Goal: Information Seeking & Learning: Learn about a topic

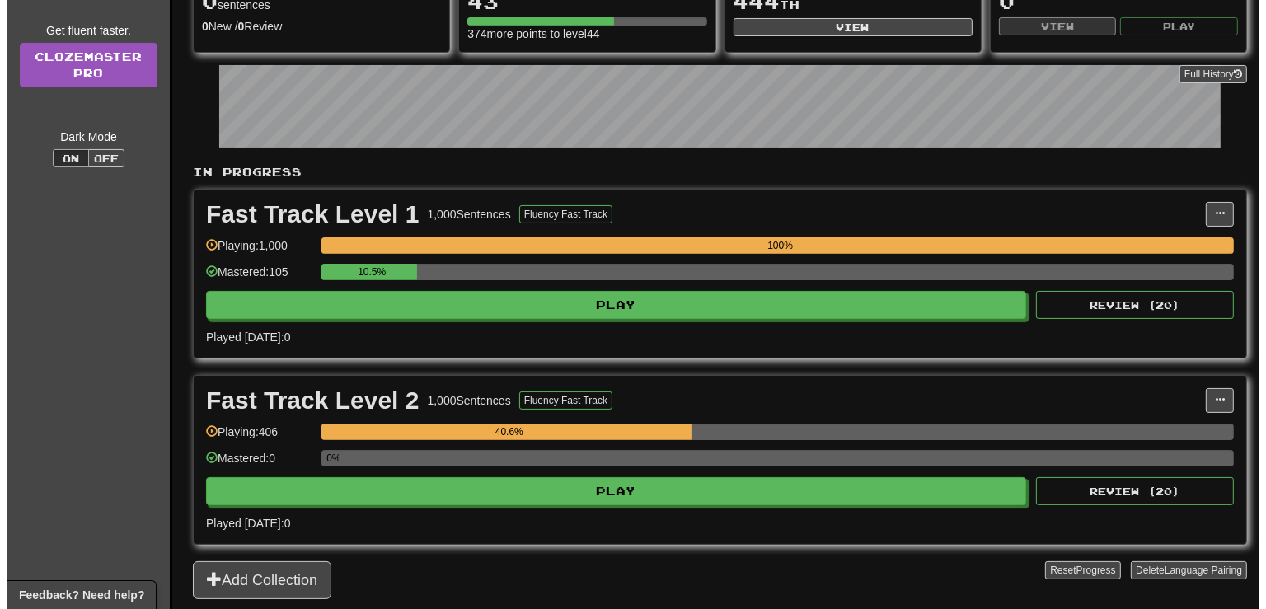
scroll to position [218, 0]
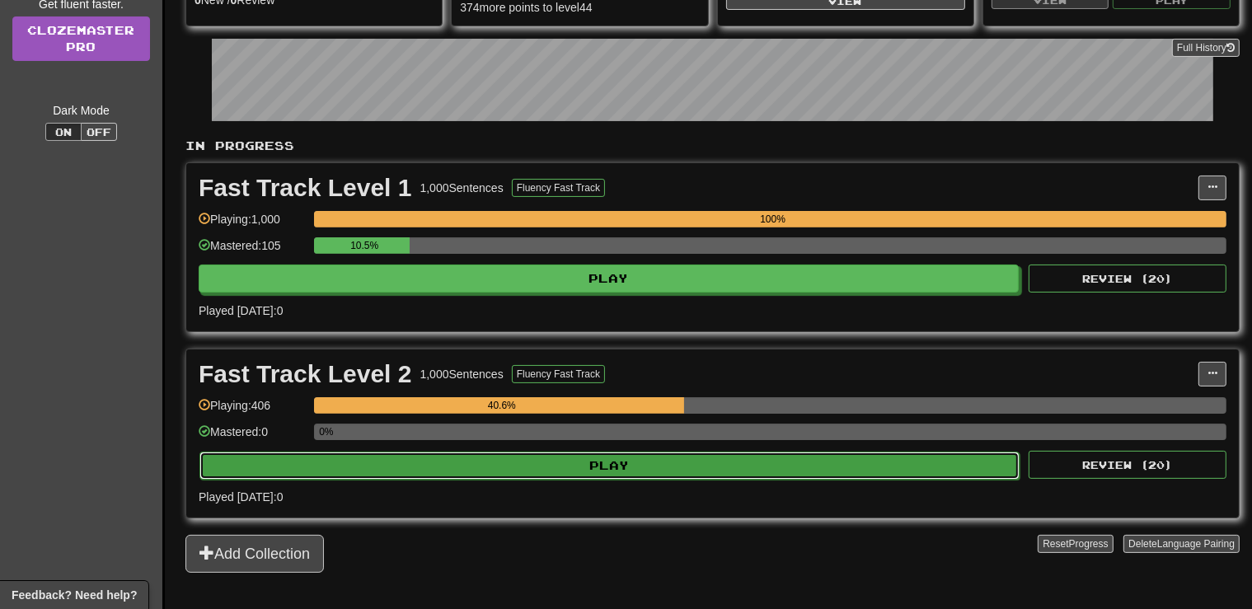
click at [640, 460] on button "Play" at bounding box center [609, 466] width 820 height 28
select select "**"
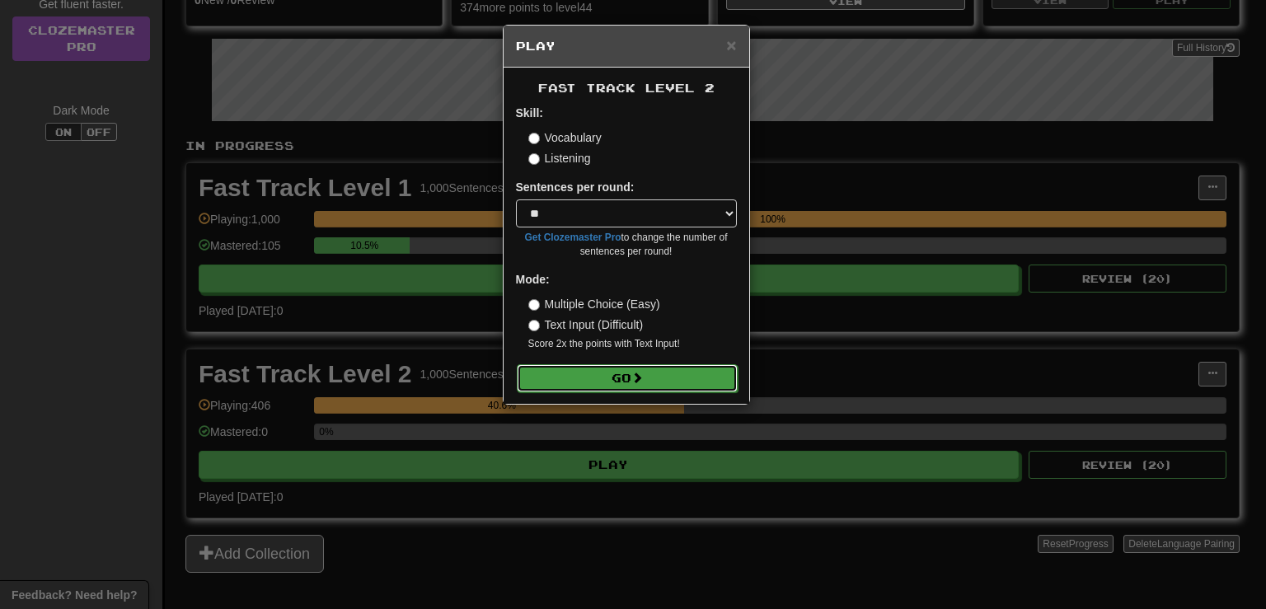
click at [639, 387] on button "Go" at bounding box center [627, 378] width 221 height 28
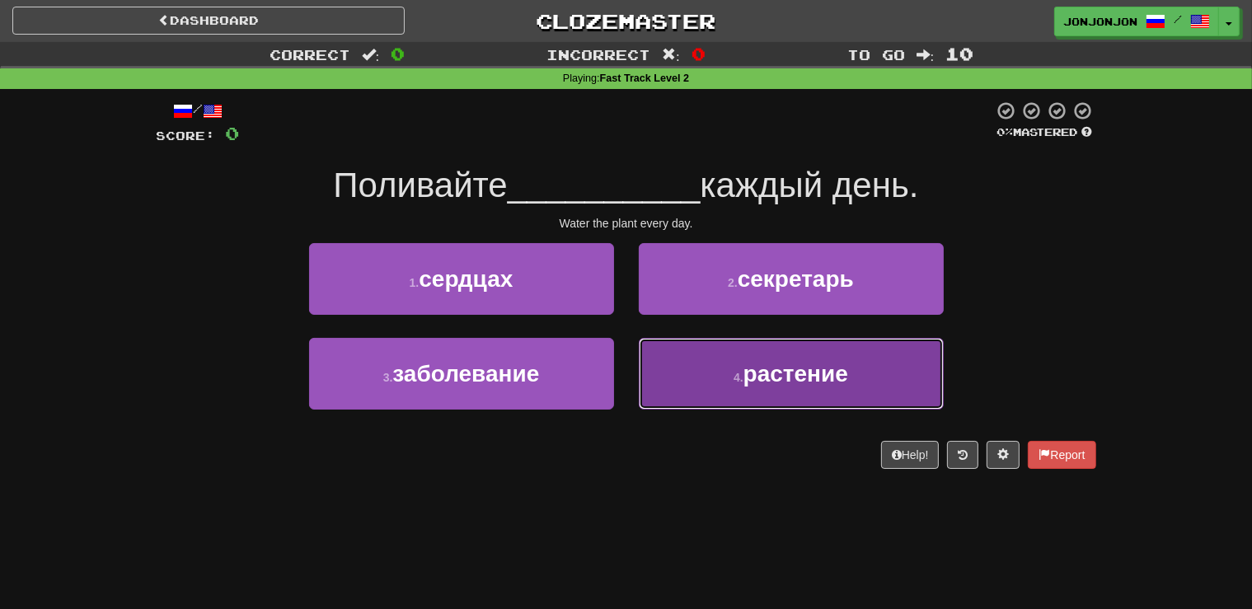
click at [753, 385] on span "растение" at bounding box center [795, 374] width 105 height 26
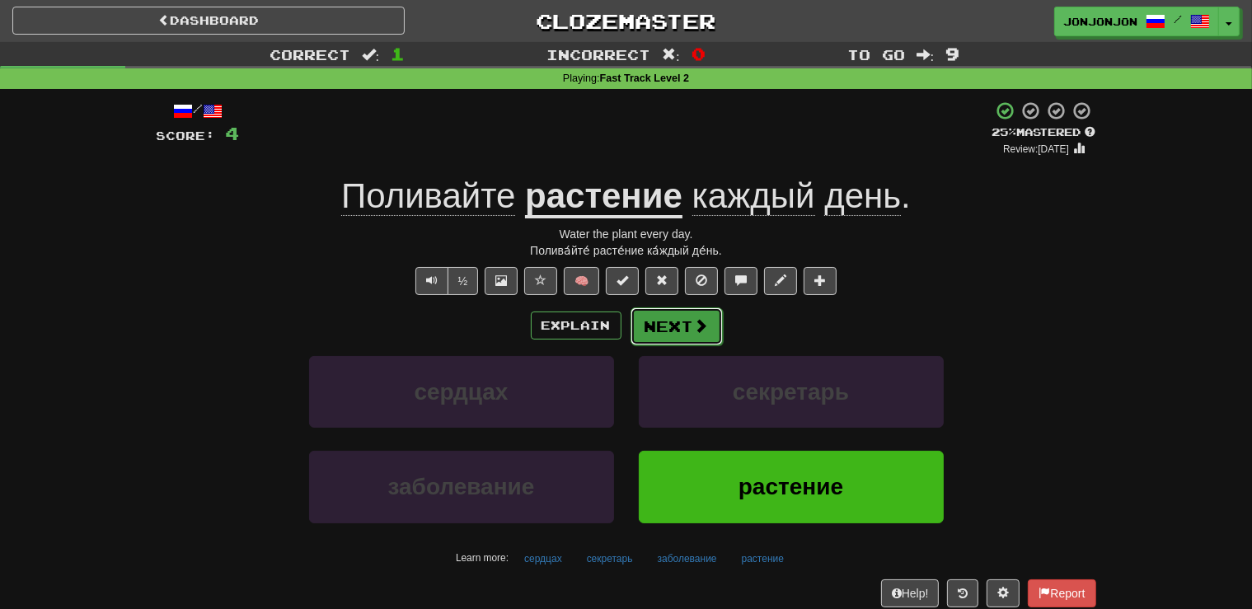
click at [703, 333] on span at bounding box center [701, 325] width 15 height 15
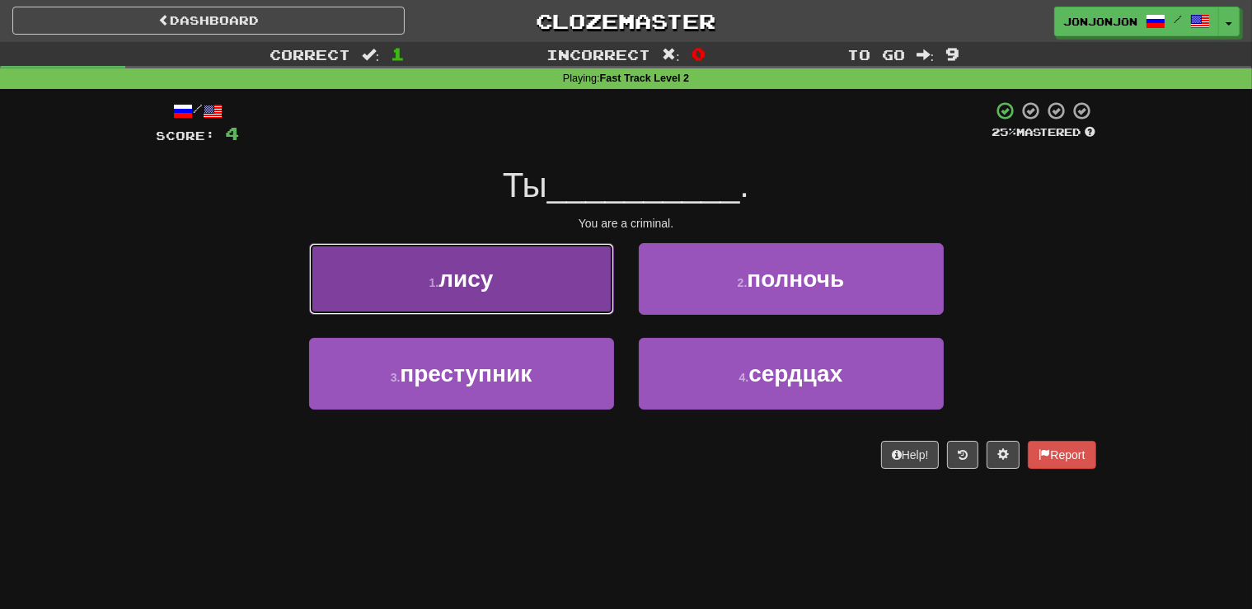
click at [553, 295] on button "1 . лису" at bounding box center [461, 279] width 305 height 72
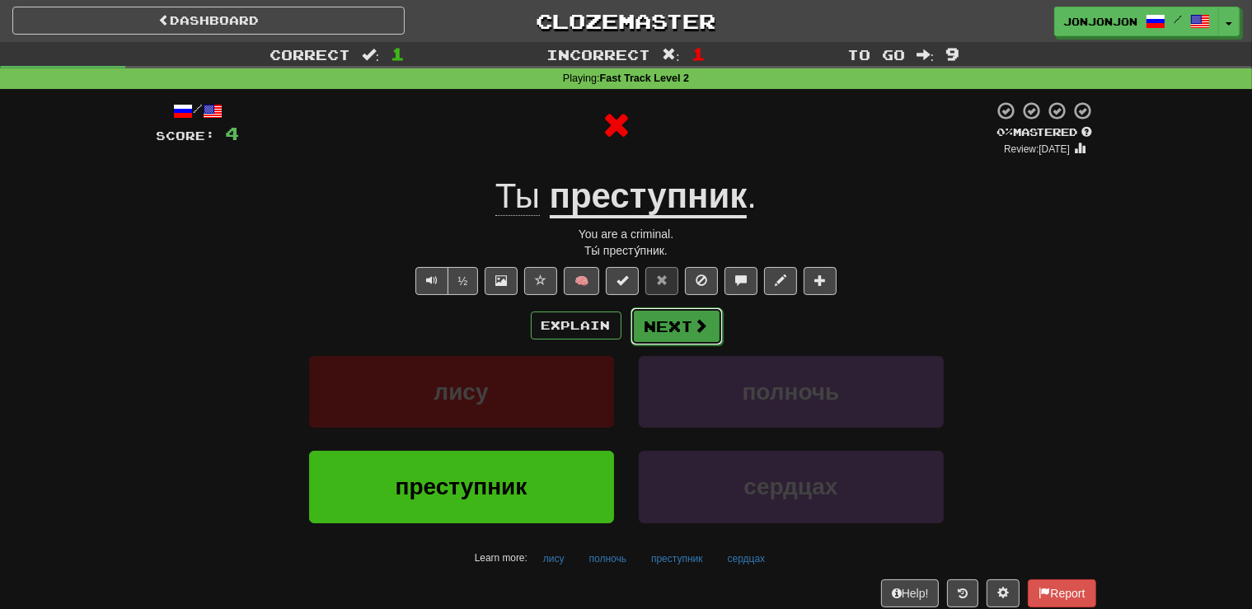
click at [687, 327] on button "Next" at bounding box center [676, 326] width 92 height 38
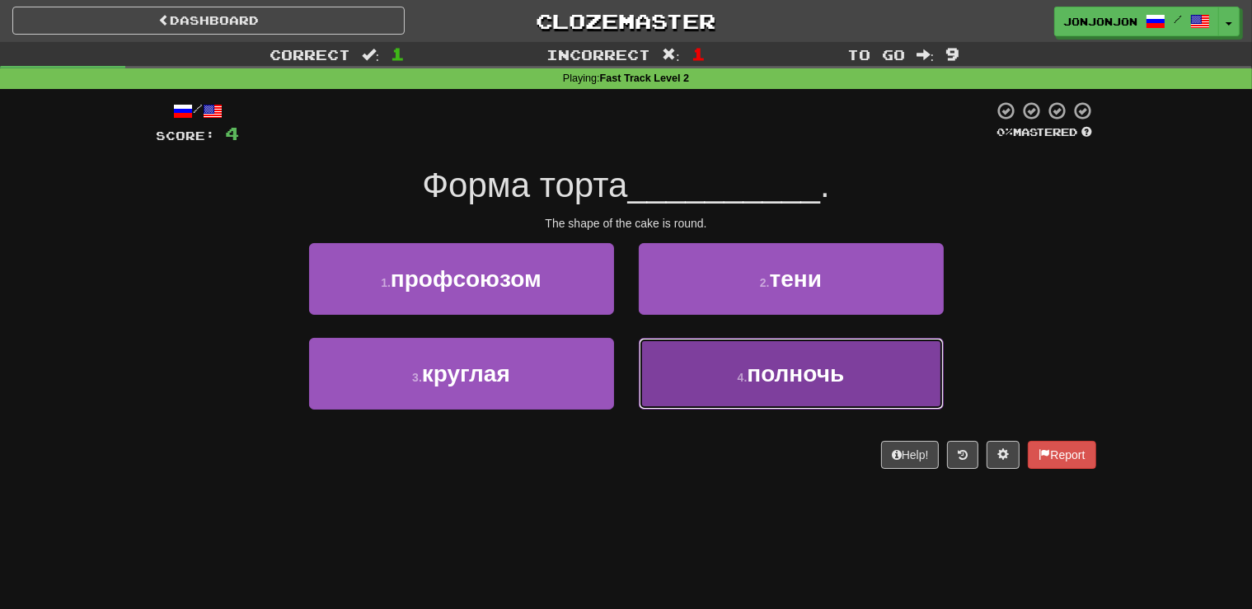
click at [740, 376] on small "4 ." at bounding box center [743, 377] width 10 height 13
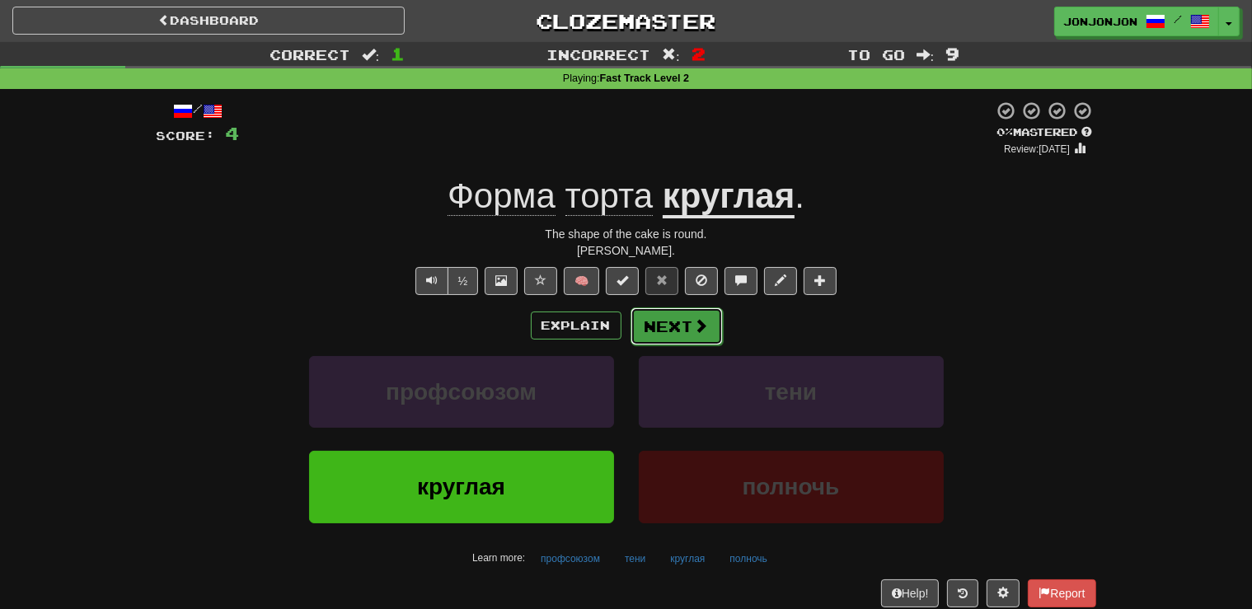
click at [689, 317] on button "Next" at bounding box center [676, 326] width 92 height 38
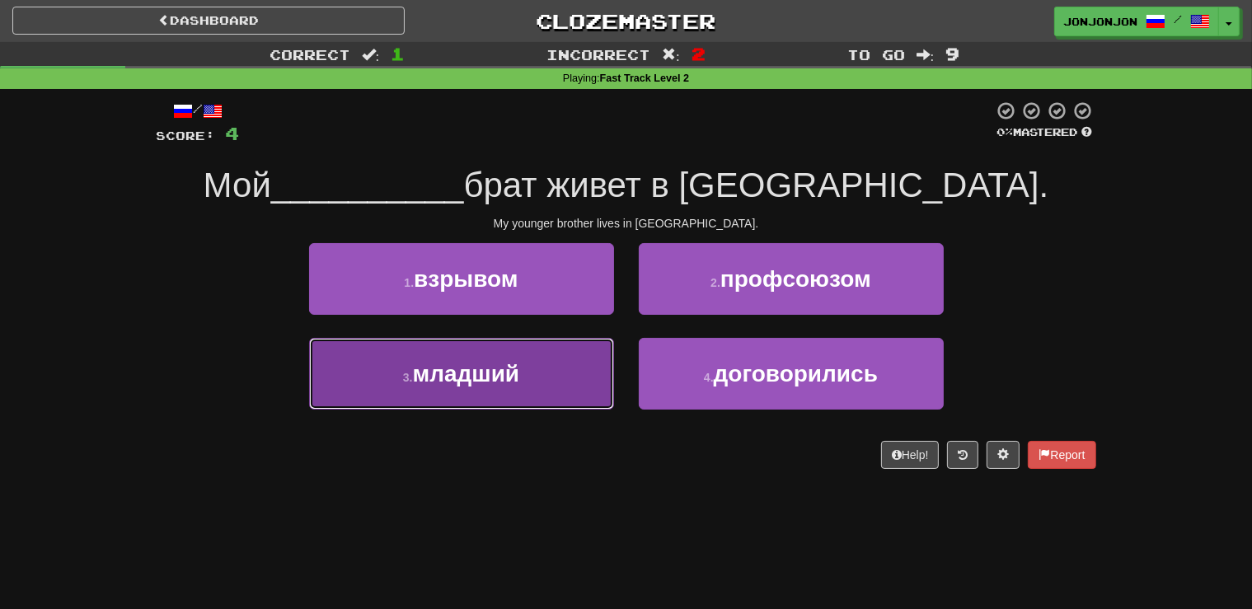
click at [555, 391] on button "3 . младший" at bounding box center [461, 374] width 305 height 72
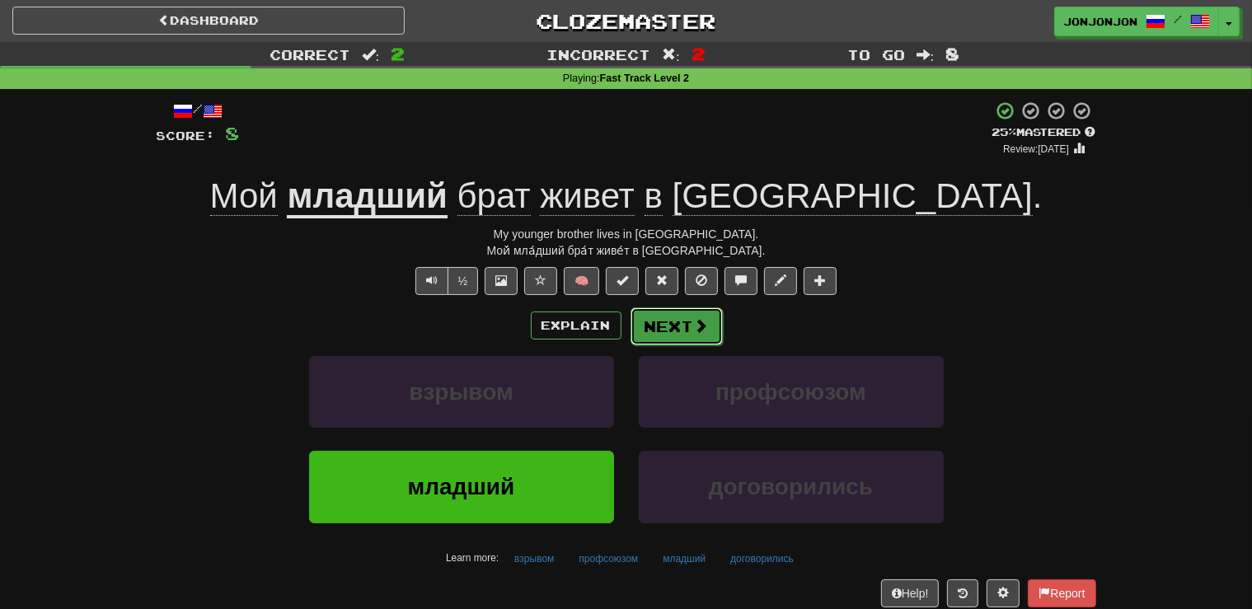
click at [696, 338] on button "Next" at bounding box center [676, 326] width 92 height 38
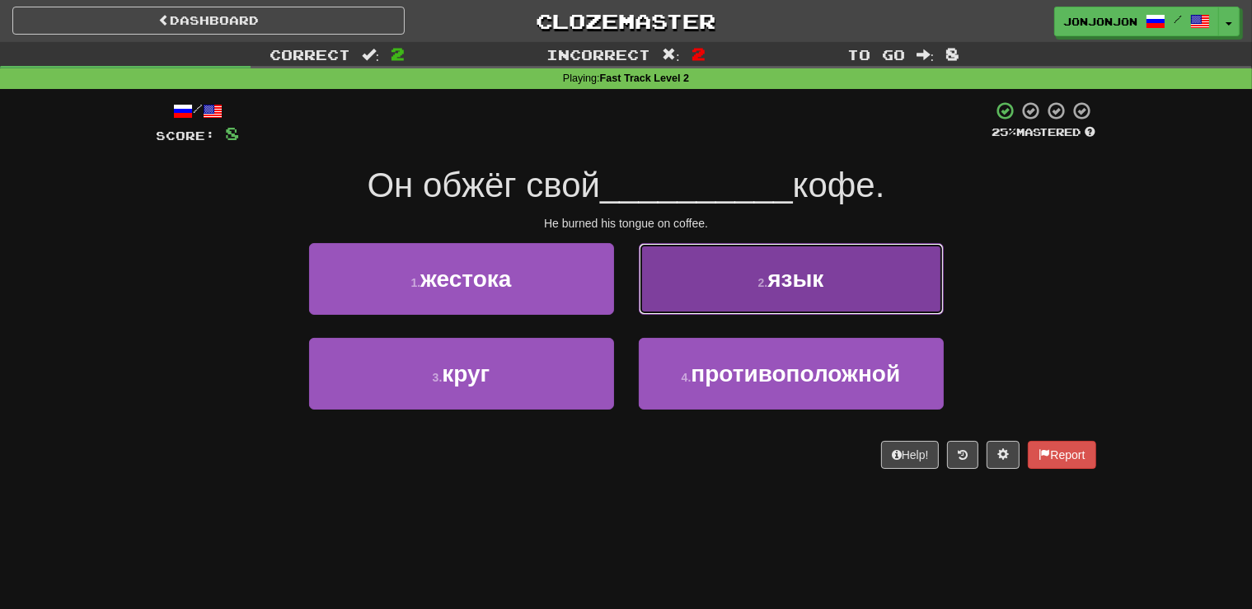
click at [778, 291] on span "язык" at bounding box center [795, 279] width 56 height 26
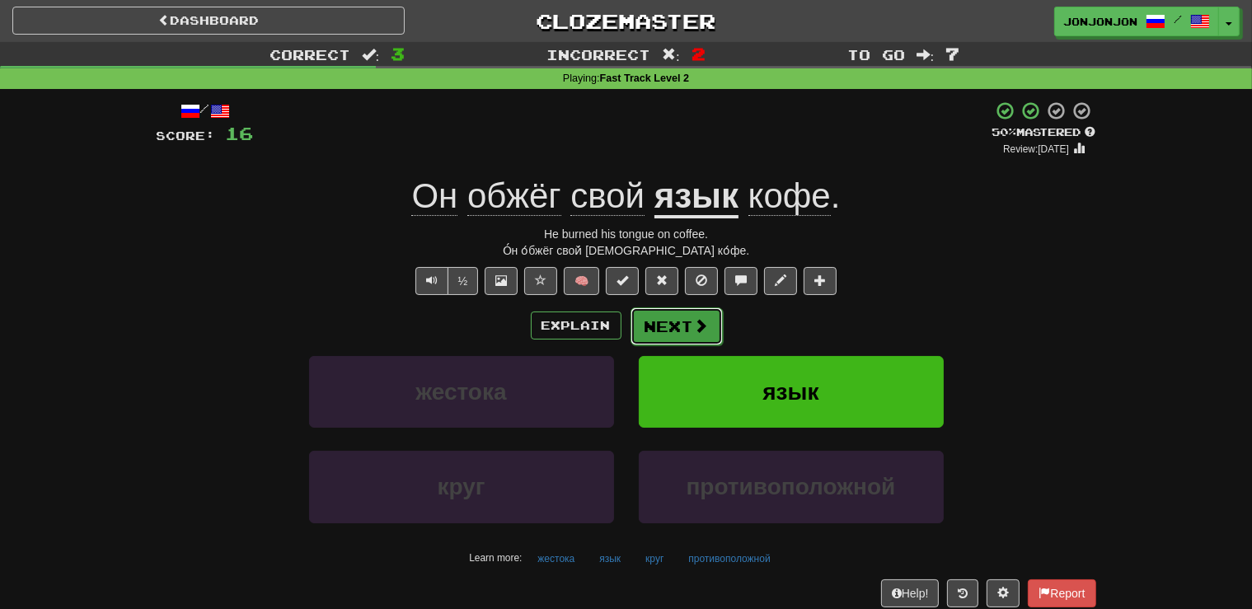
click at [691, 331] on button "Next" at bounding box center [676, 326] width 92 height 38
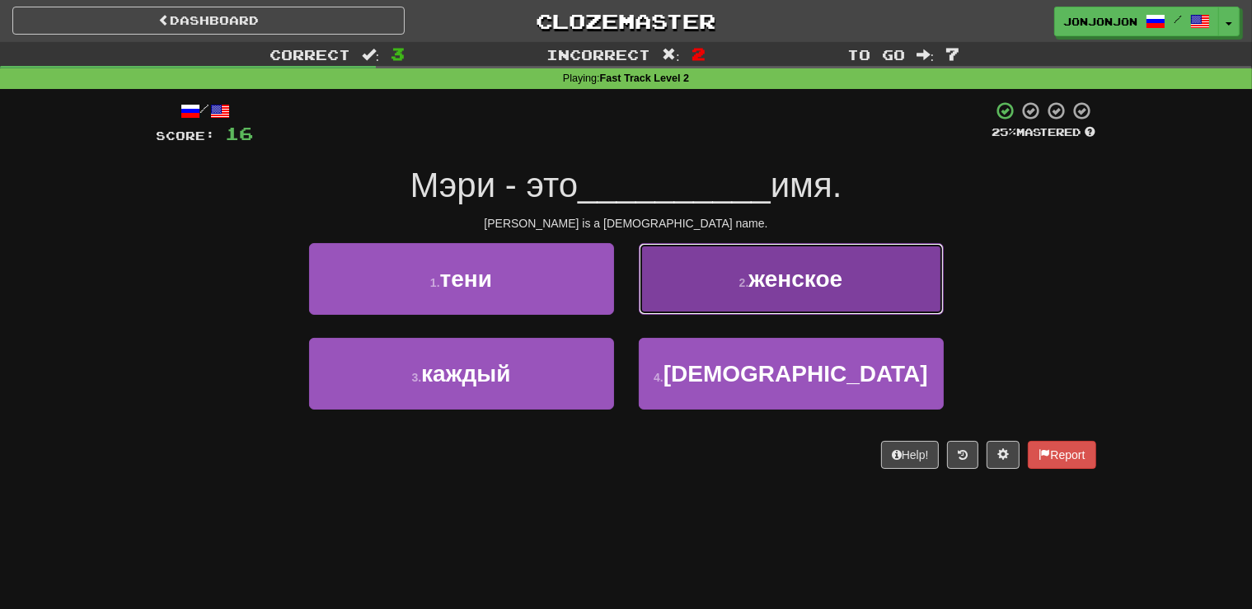
click at [766, 298] on button "2 . женское" at bounding box center [791, 279] width 305 height 72
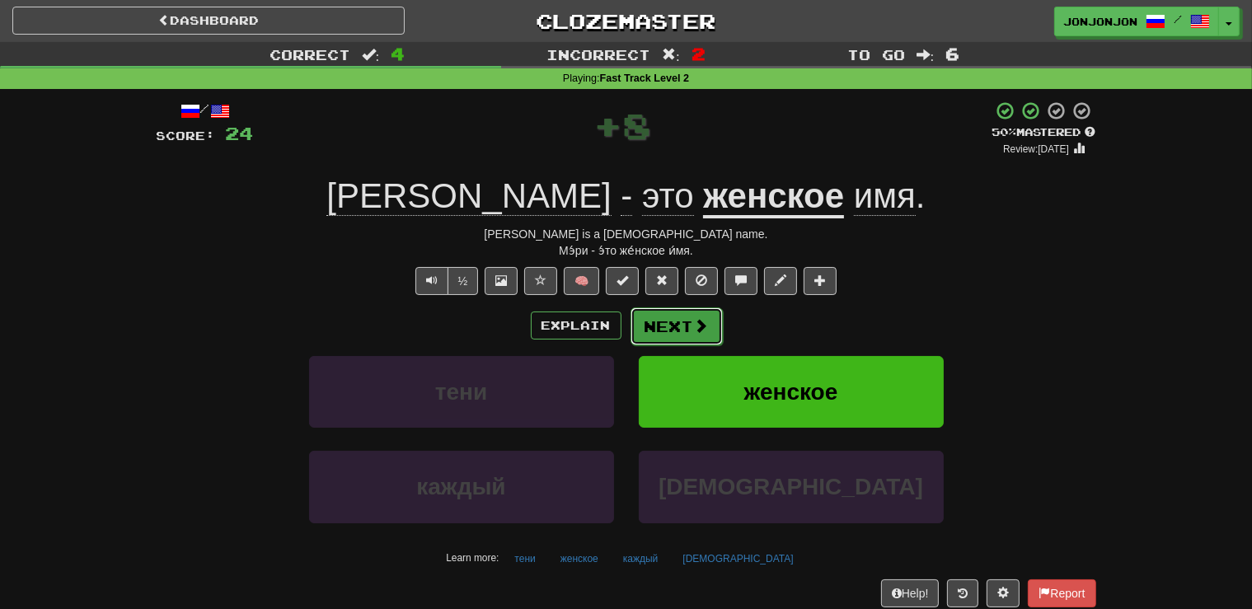
click at [696, 321] on span at bounding box center [701, 325] width 15 height 15
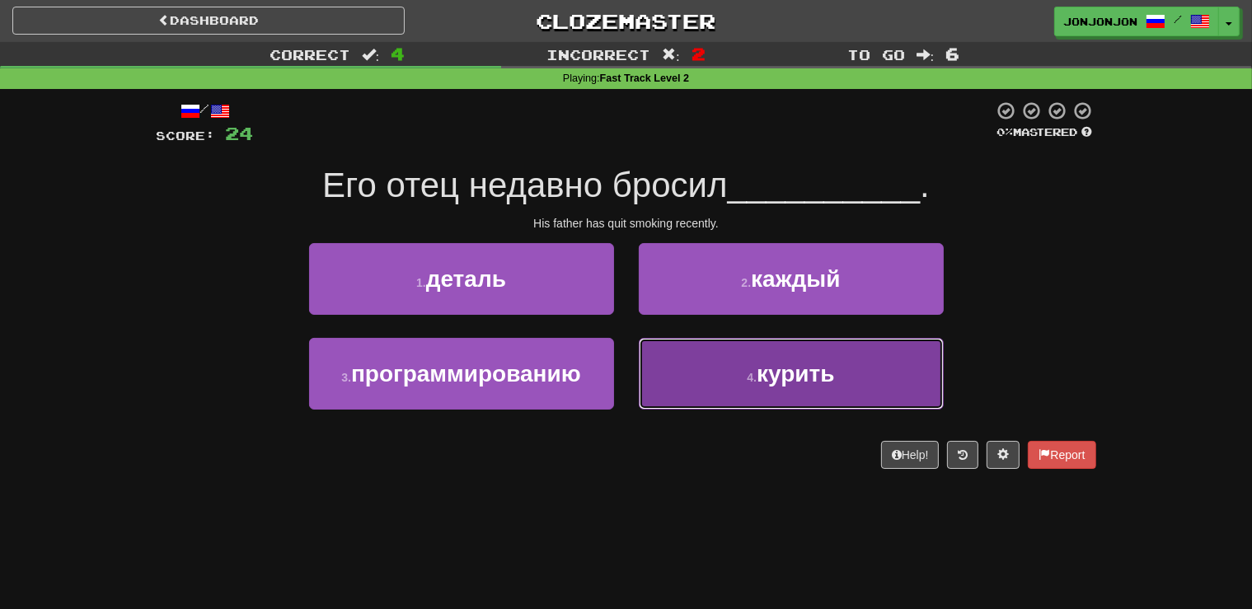
click at [774, 366] on span "курить" at bounding box center [795, 374] width 77 height 26
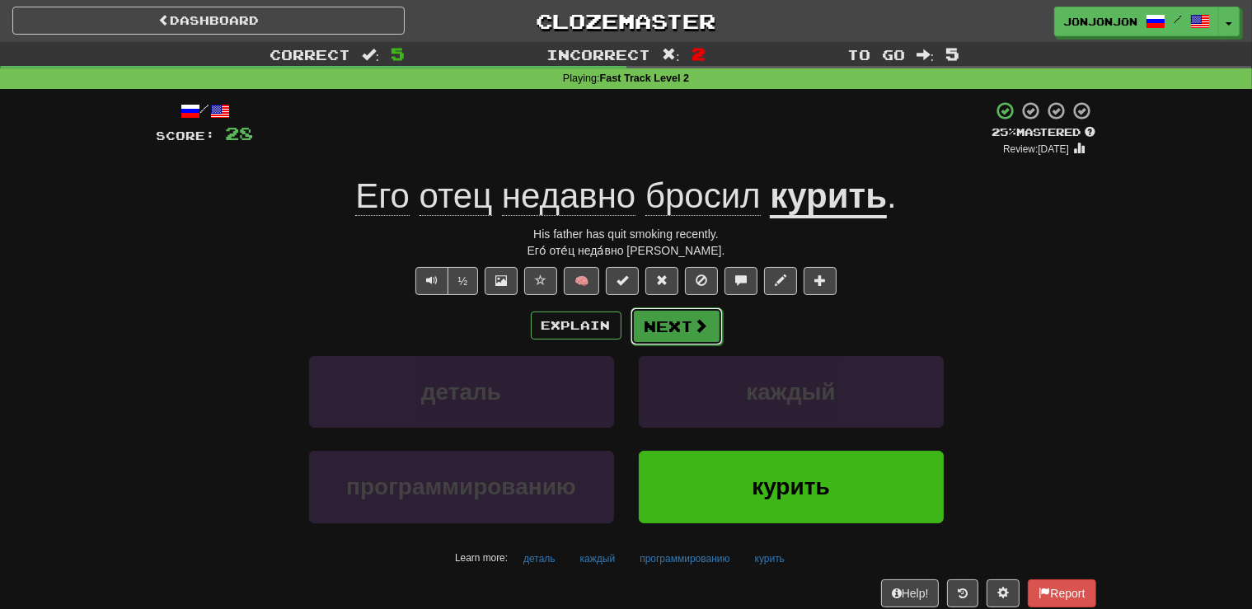
click at [687, 330] on button "Next" at bounding box center [676, 326] width 92 height 38
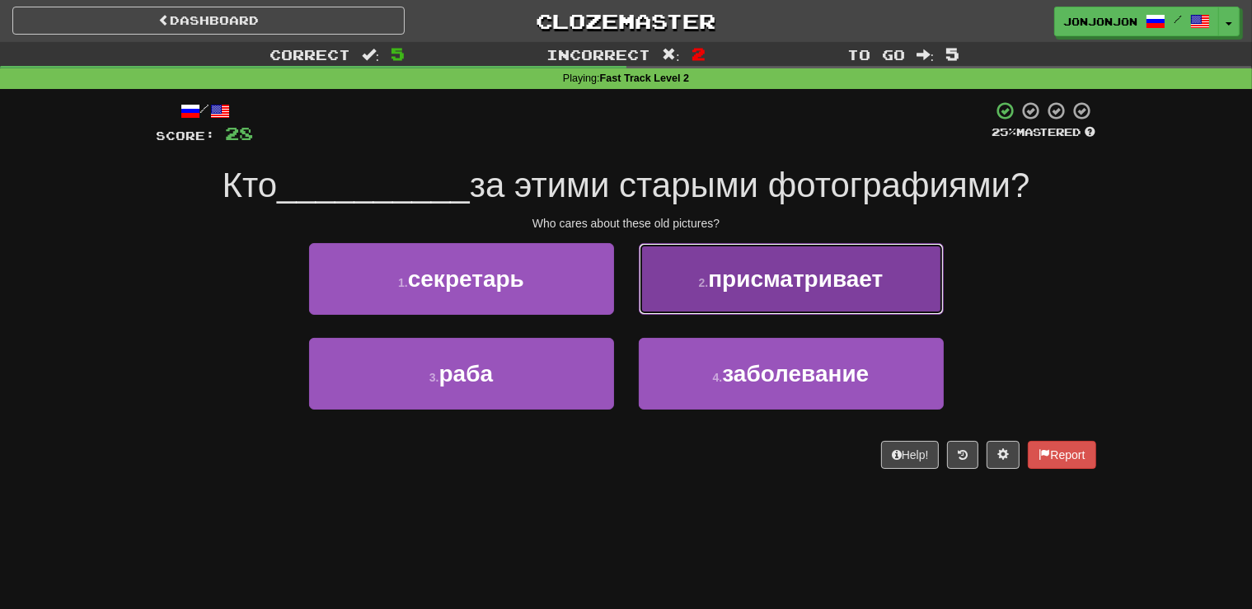
click at [776, 284] on span "присматривает" at bounding box center [795, 279] width 175 height 26
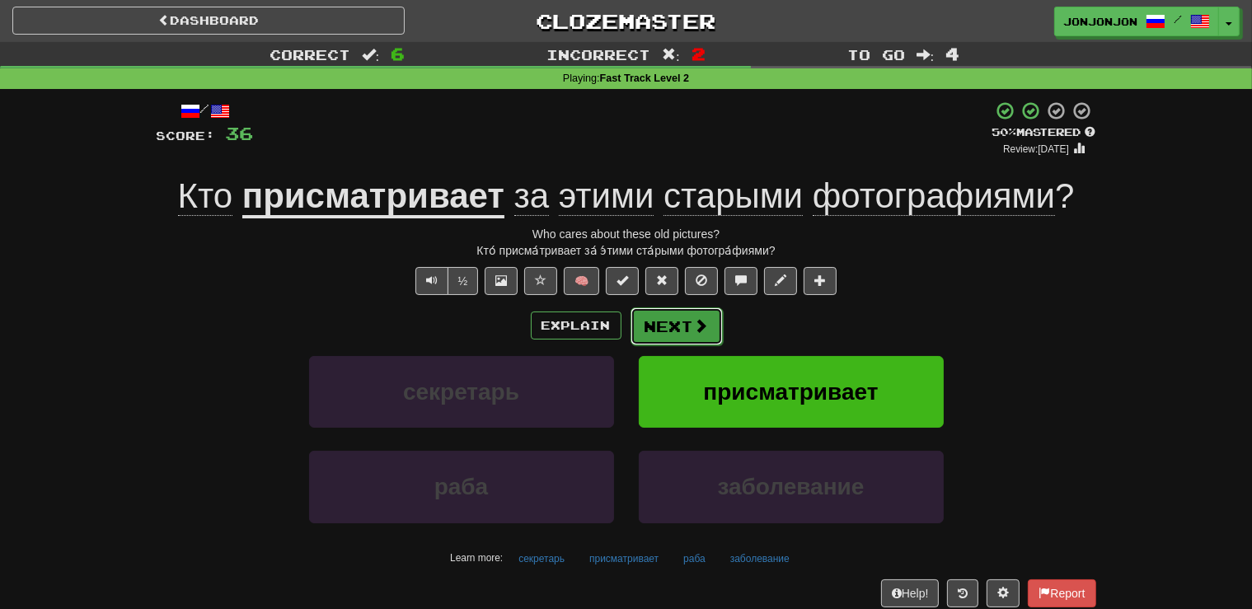
click at [673, 341] on button "Next" at bounding box center [676, 326] width 92 height 38
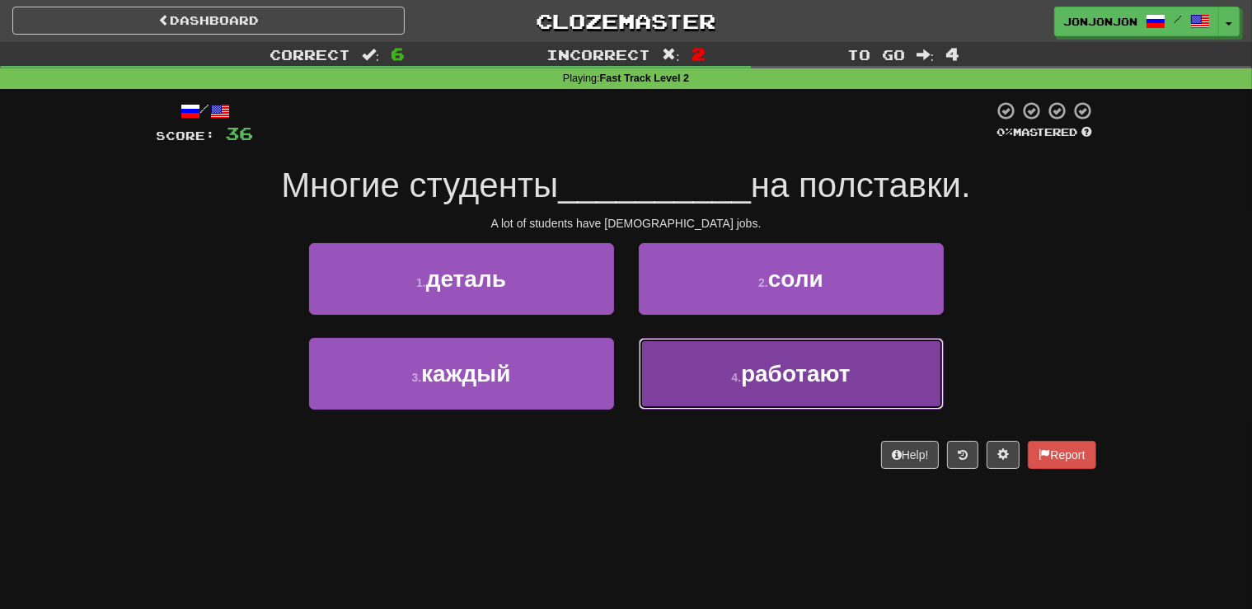
click at [743, 390] on button "4 . работают" at bounding box center [791, 374] width 305 height 72
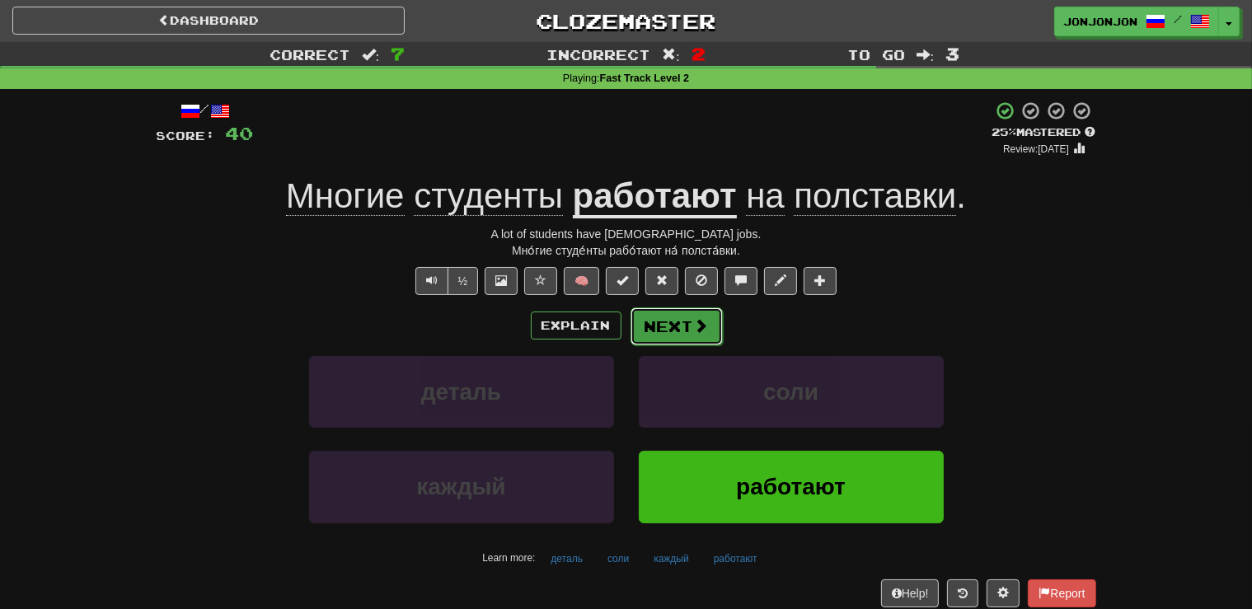
click at [644, 333] on button "Next" at bounding box center [676, 326] width 92 height 38
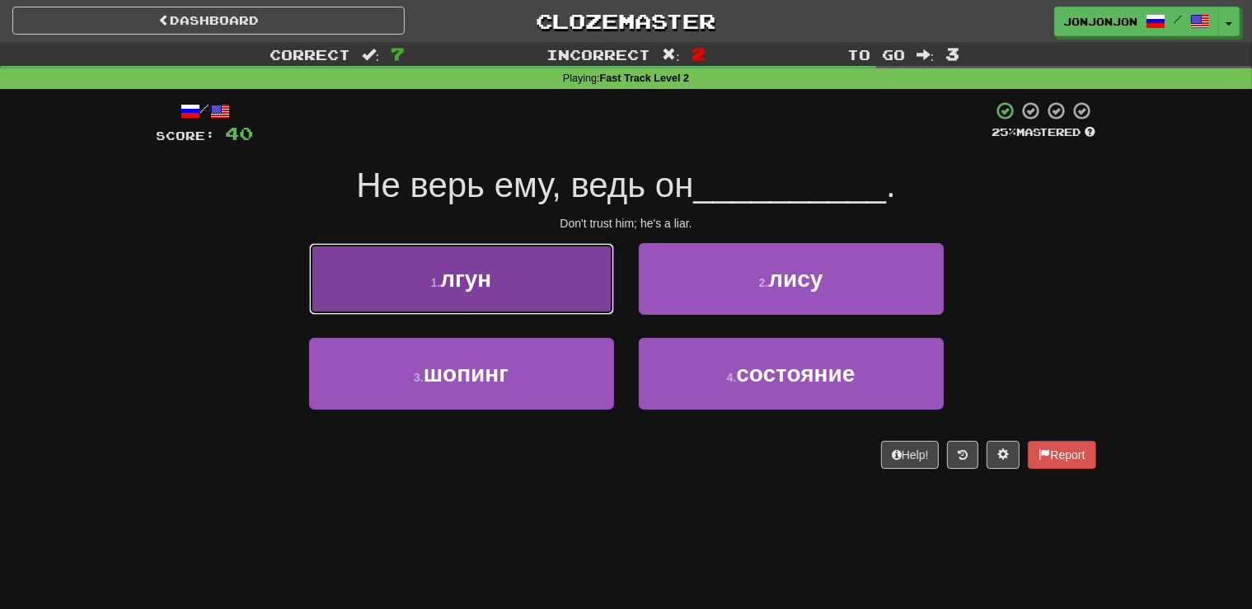
click at [554, 298] on button "1 . лгун" at bounding box center [461, 279] width 305 height 72
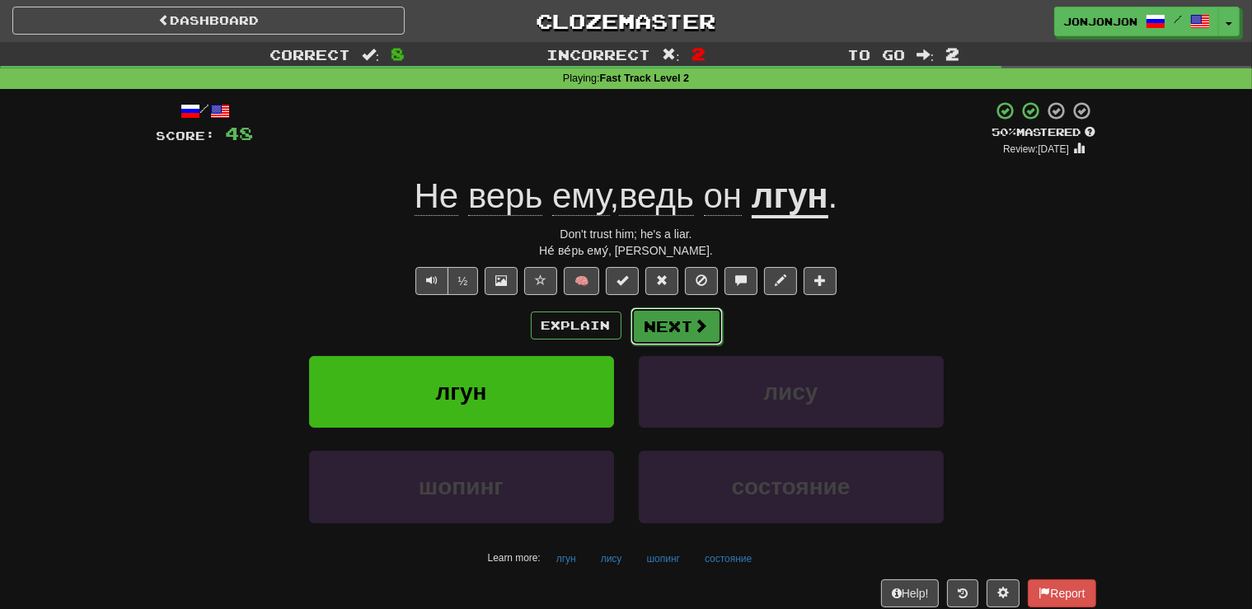
click at [677, 331] on button "Next" at bounding box center [676, 326] width 92 height 38
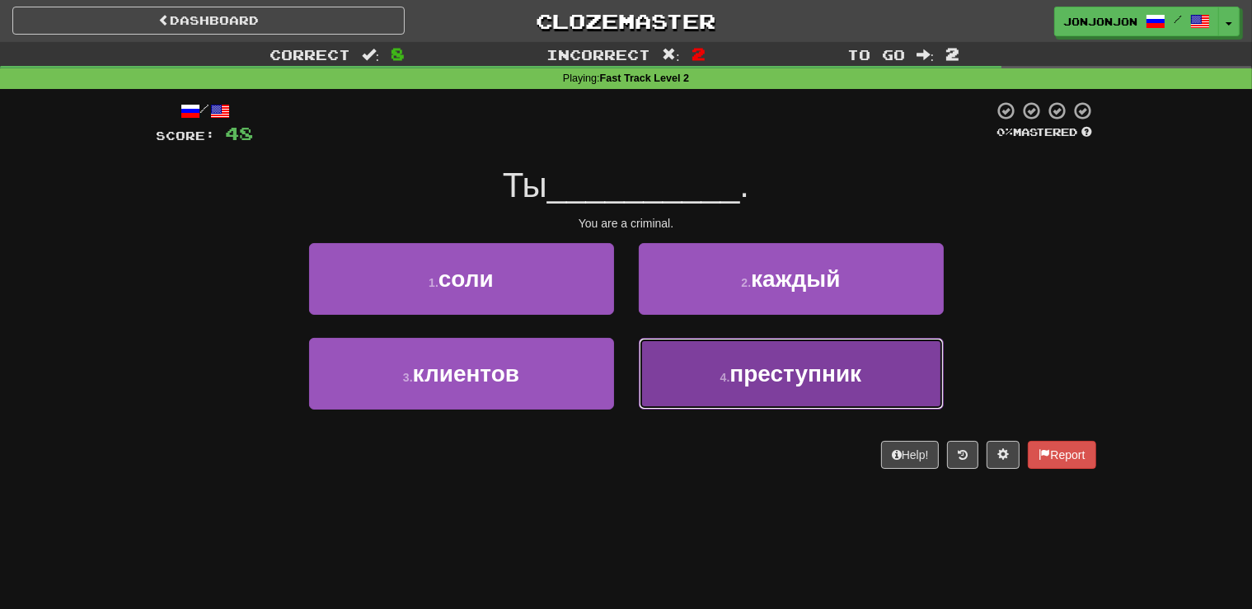
click at [719, 385] on button "4 . преступник" at bounding box center [791, 374] width 305 height 72
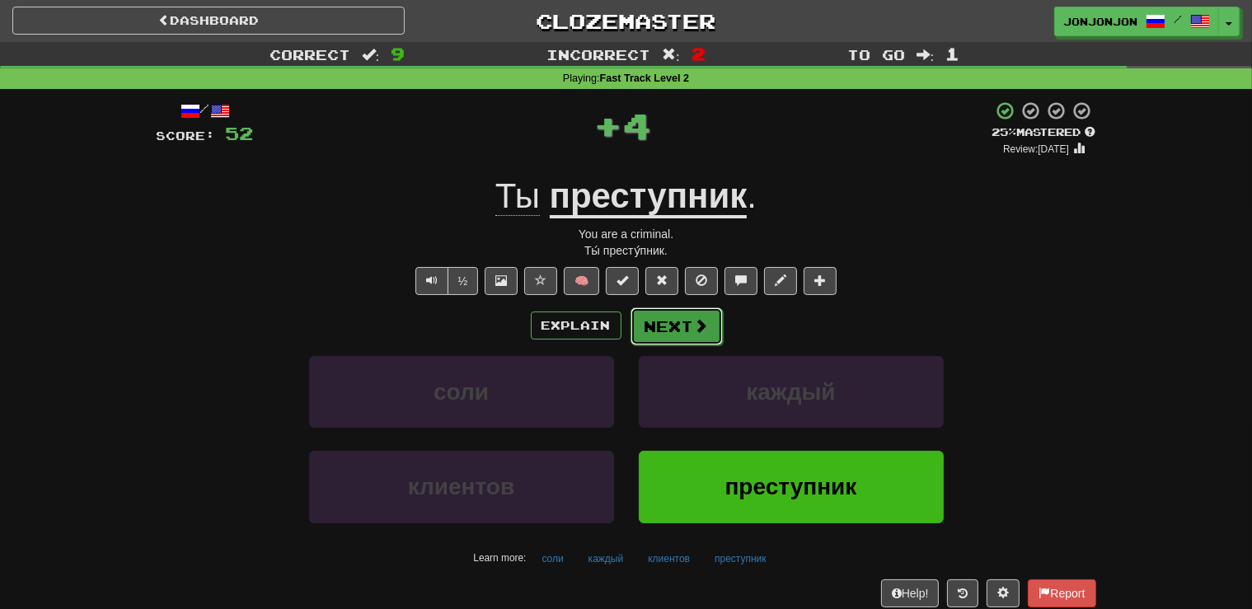
click at [677, 331] on button "Next" at bounding box center [676, 326] width 92 height 38
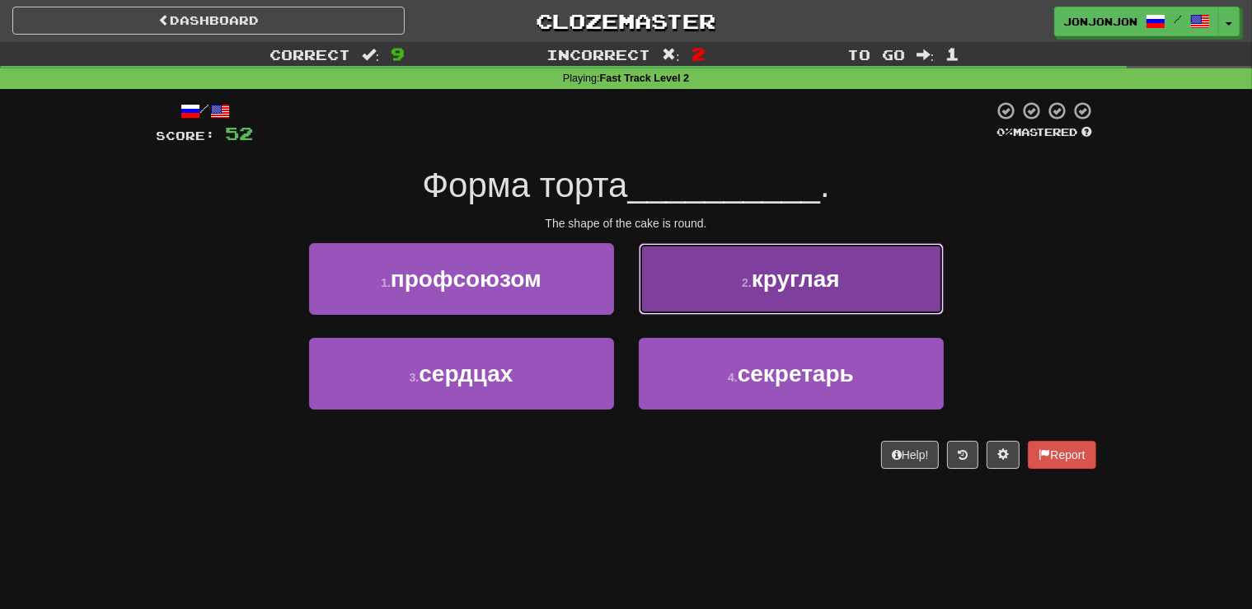
click at [770, 287] on span "круглая" at bounding box center [796, 279] width 88 height 26
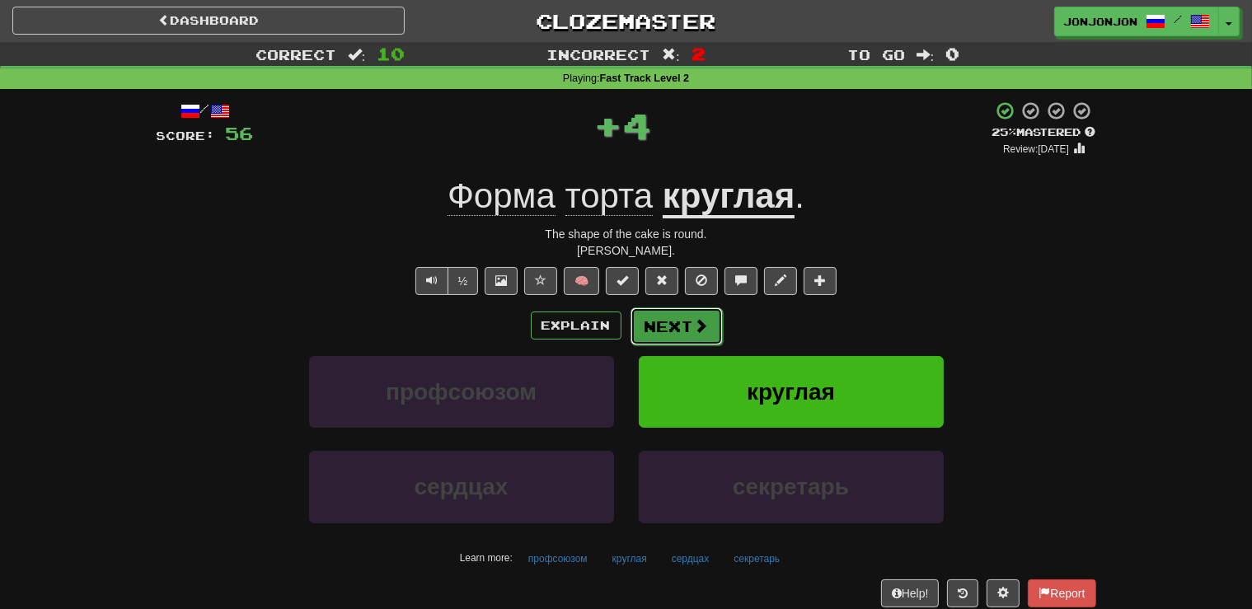
click at [683, 326] on button "Next" at bounding box center [676, 326] width 92 height 38
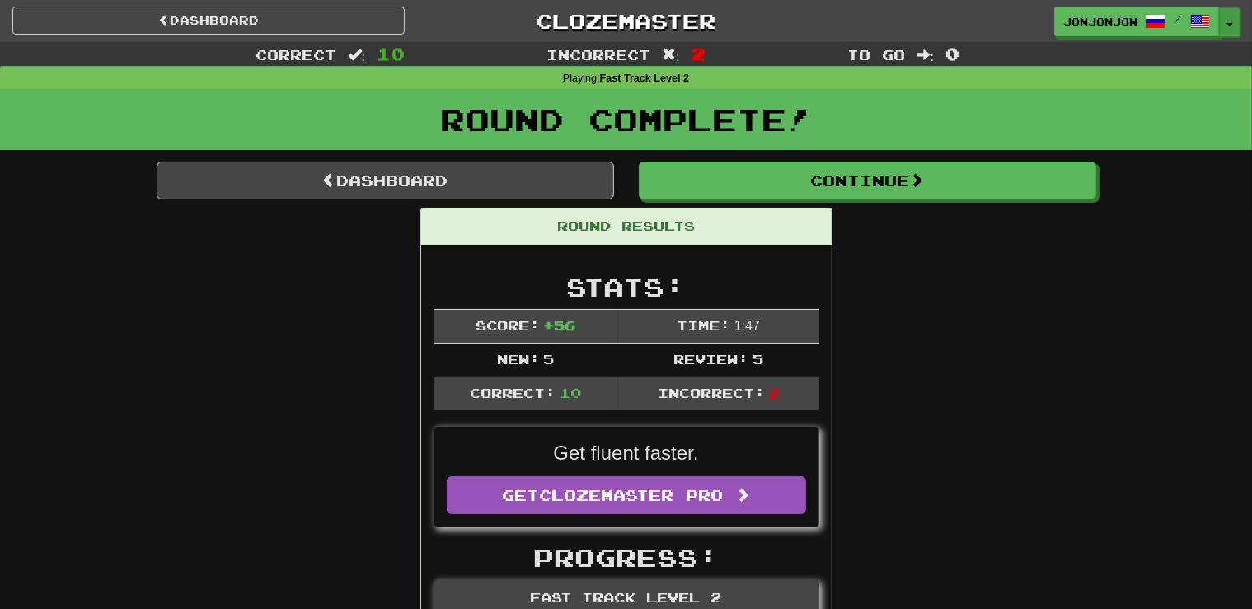
click at [1222, 22] on button "Toggle Dropdown" at bounding box center [1229, 22] width 21 height 30
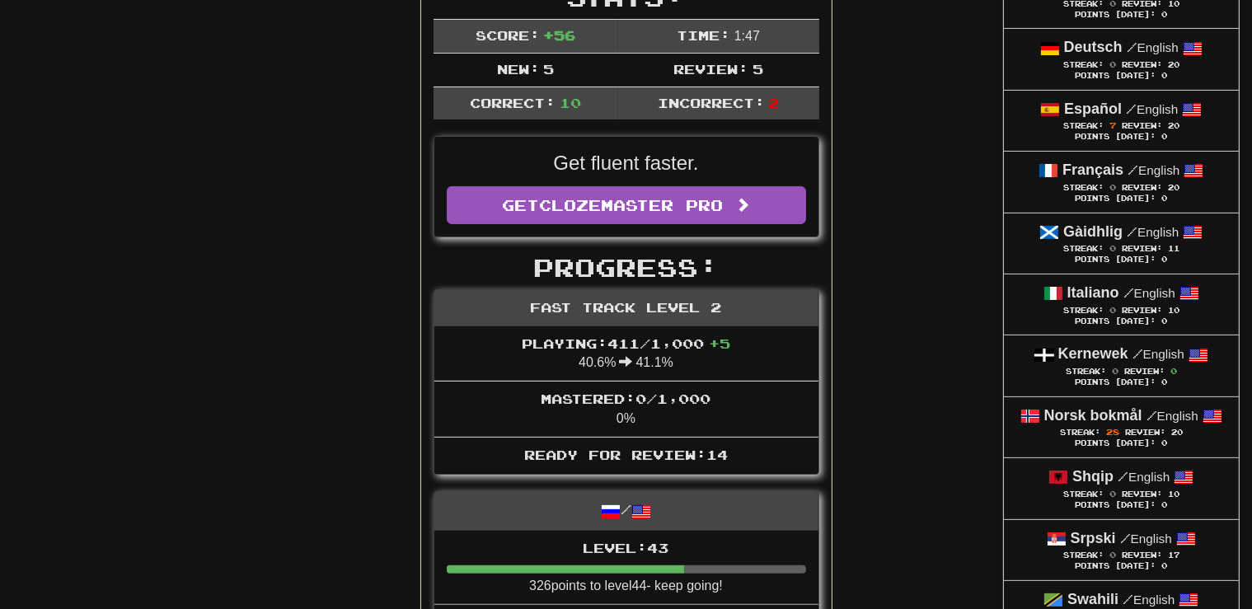
scroll to position [304, 0]
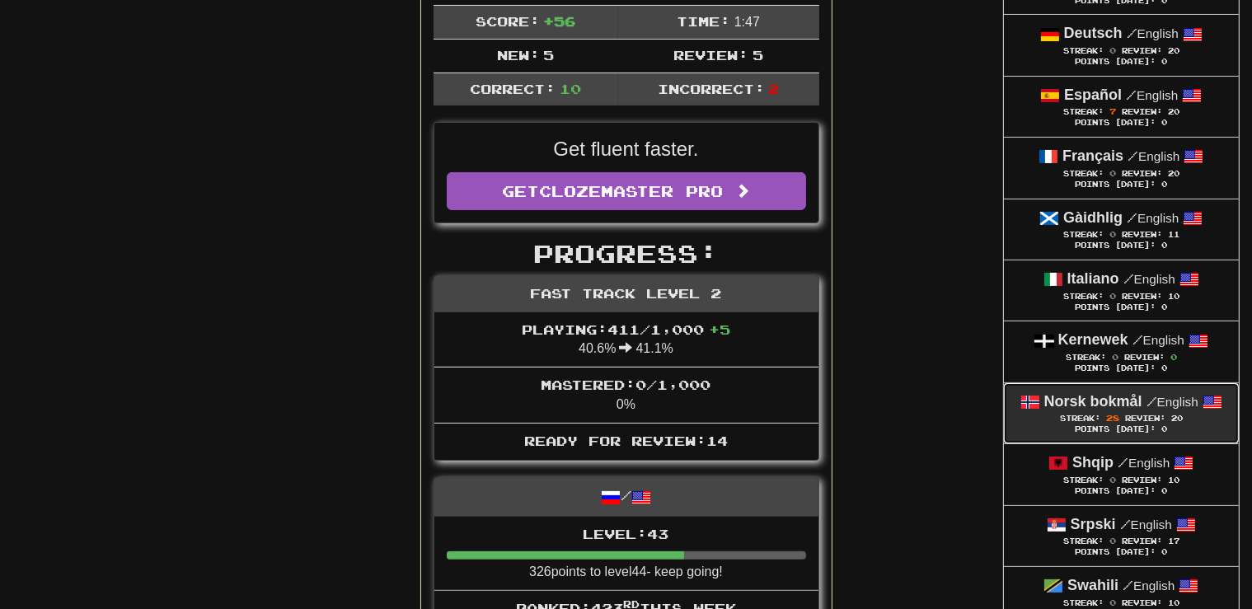
click at [1079, 415] on span "Streak:" at bounding box center [1080, 418] width 40 height 9
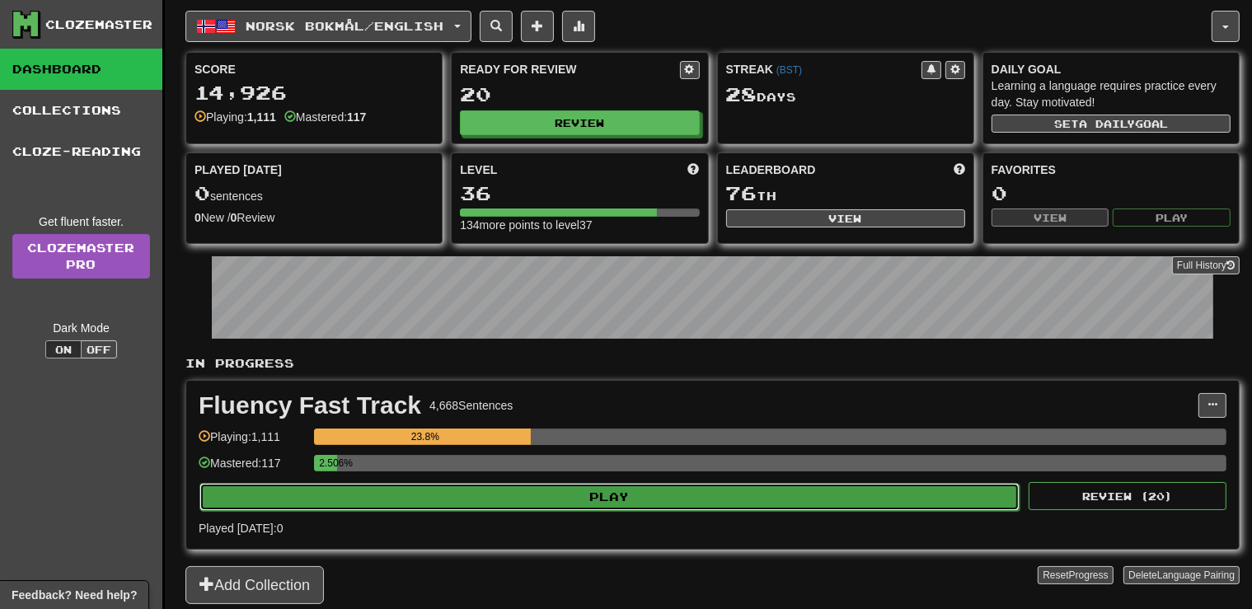
click at [649, 496] on button "Play" at bounding box center [609, 497] width 820 height 28
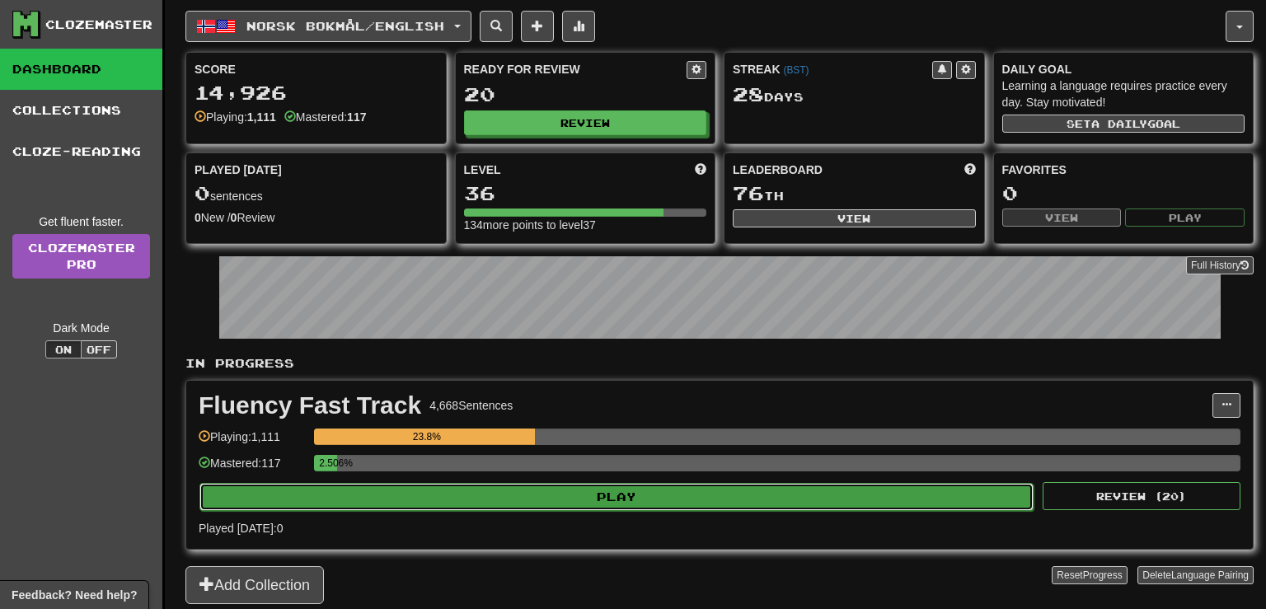
select select "**"
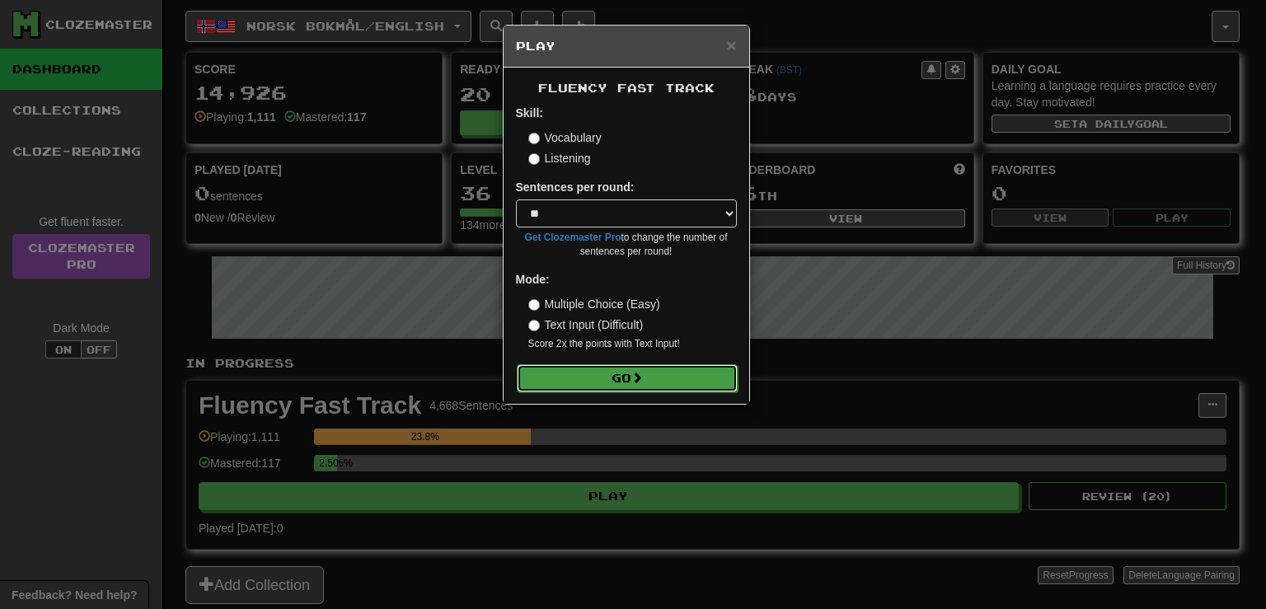
click at [638, 378] on span at bounding box center [637, 378] width 12 height 12
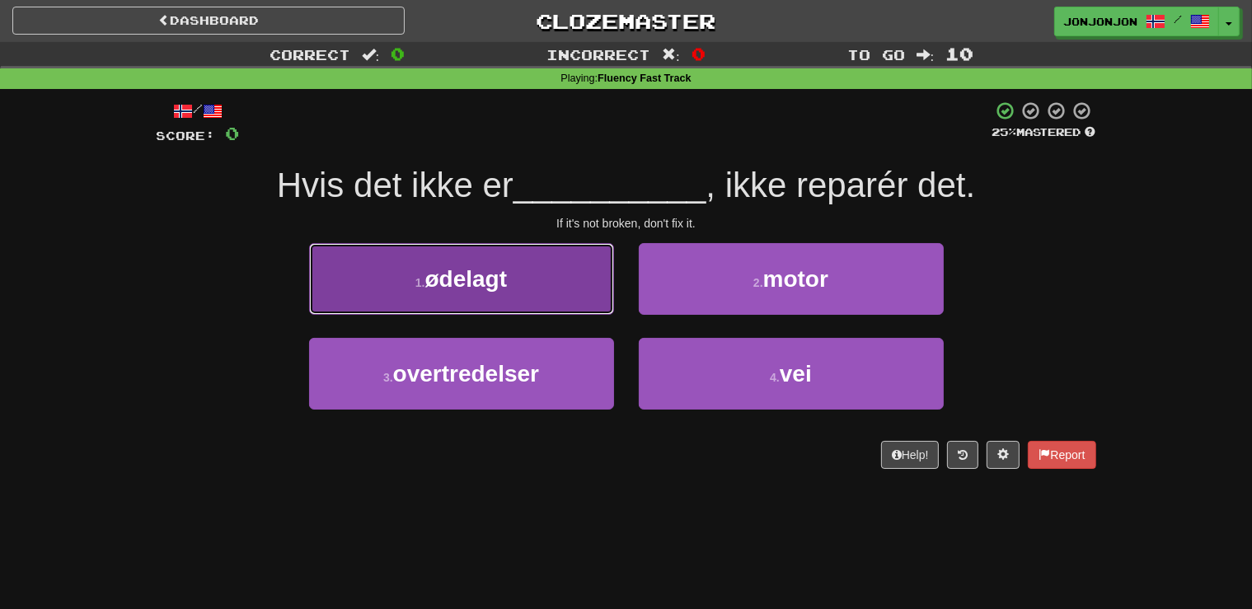
click at [518, 279] on button "1 . ødelagt" at bounding box center [461, 279] width 305 height 72
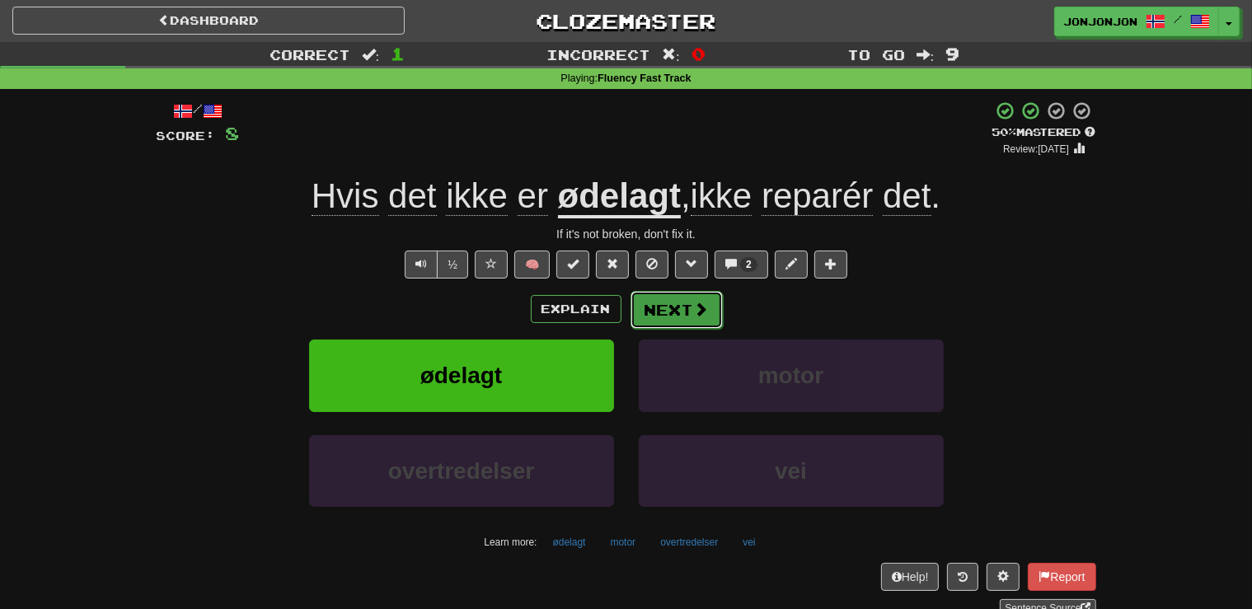
click at [682, 315] on button "Next" at bounding box center [676, 310] width 92 height 38
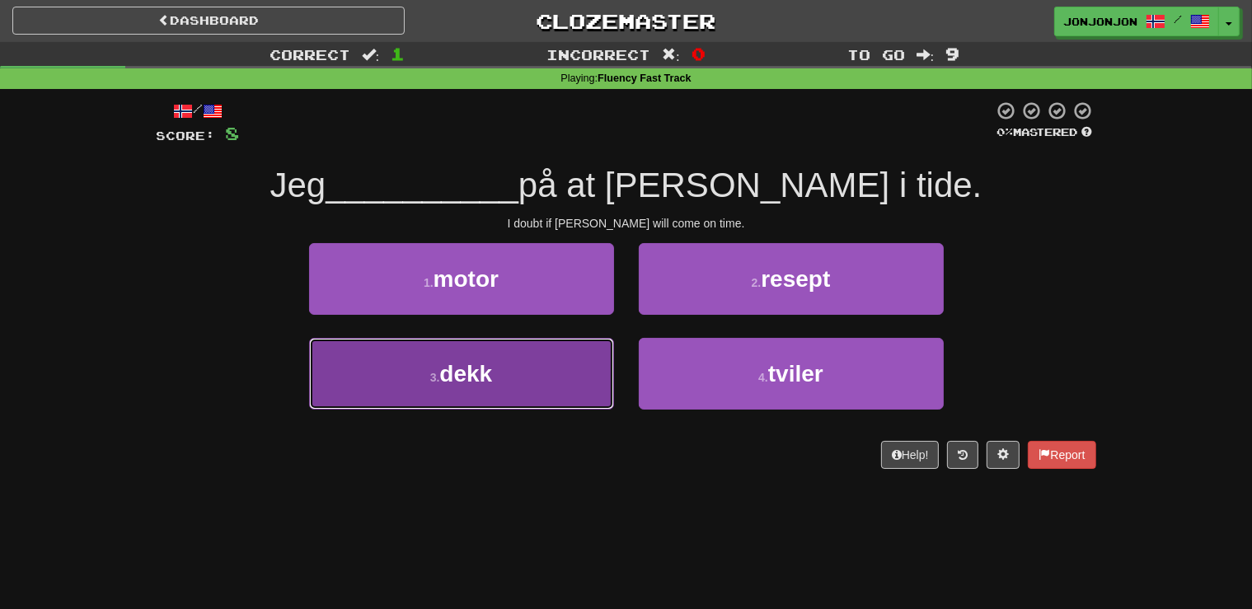
click at [558, 368] on button "3 . dekk" at bounding box center [461, 374] width 305 height 72
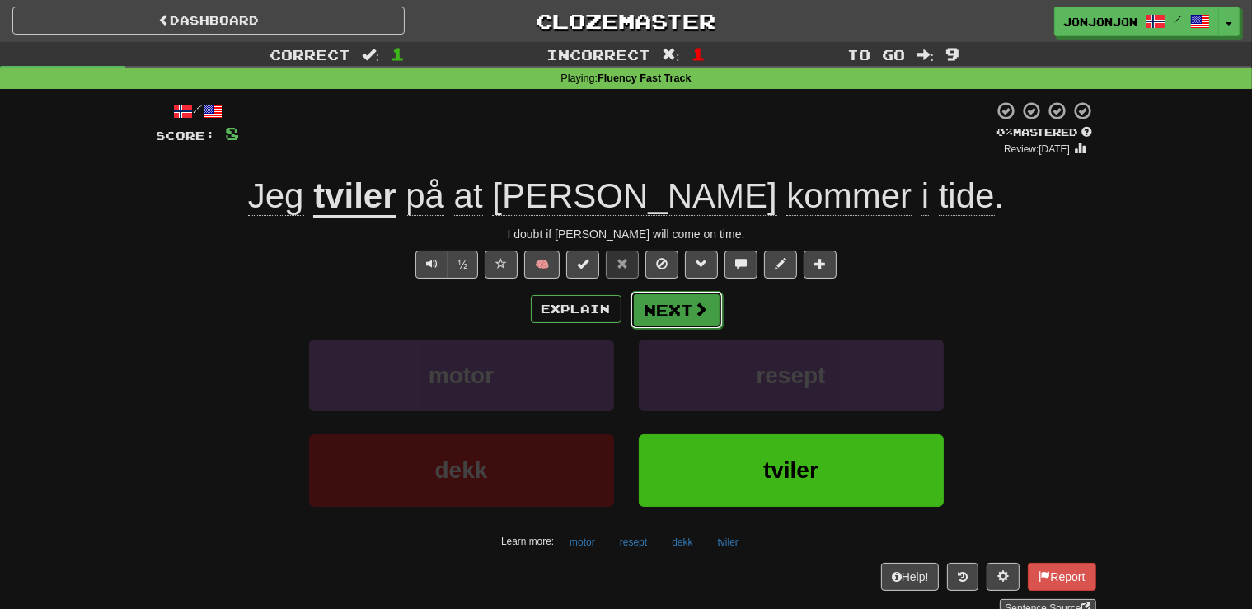
click at [673, 317] on button "Next" at bounding box center [676, 310] width 92 height 38
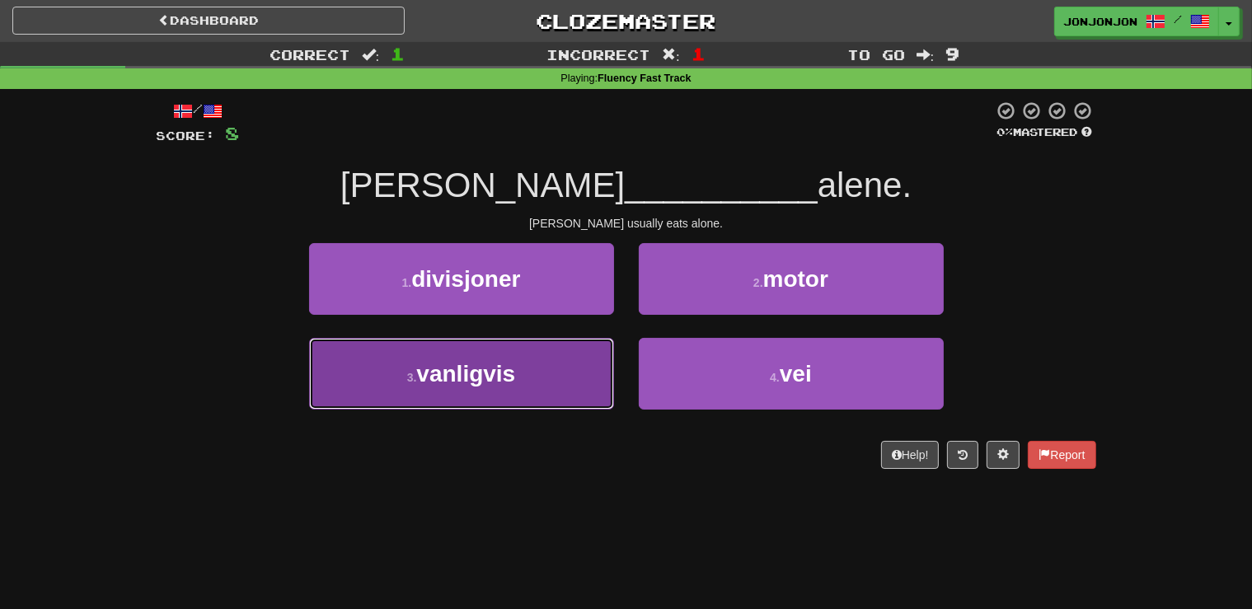
click at [499, 371] on span "vanligvis" at bounding box center [465, 374] width 99 height 26
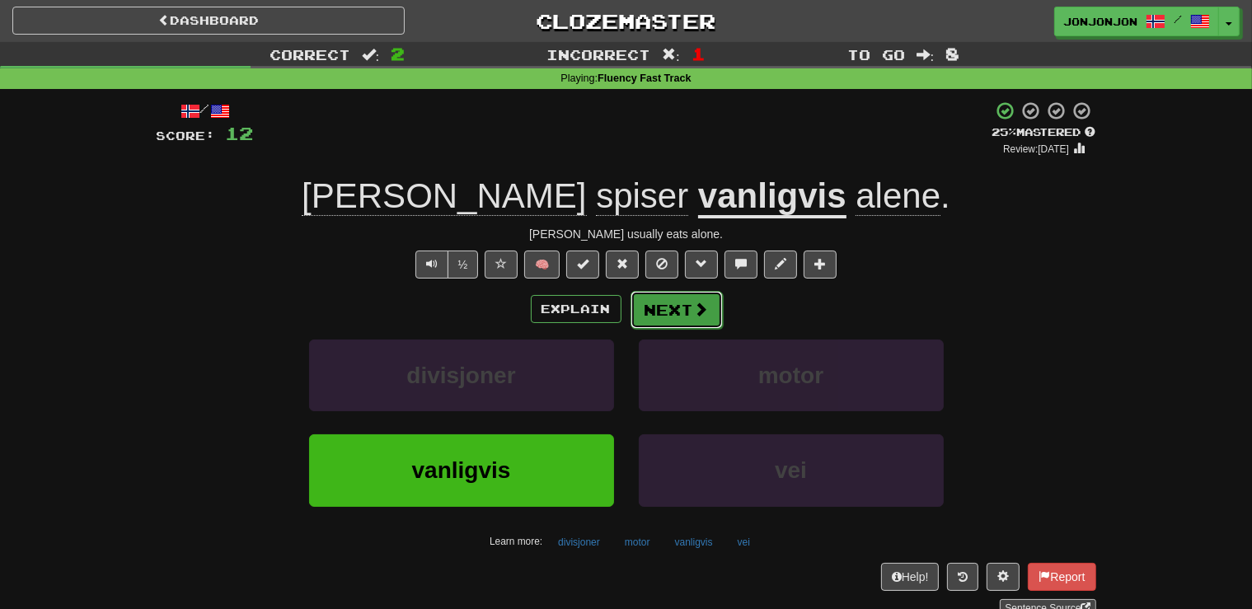
click at [658, 307] on button "Next" at bounding box center [676, 310] width 92 height 38
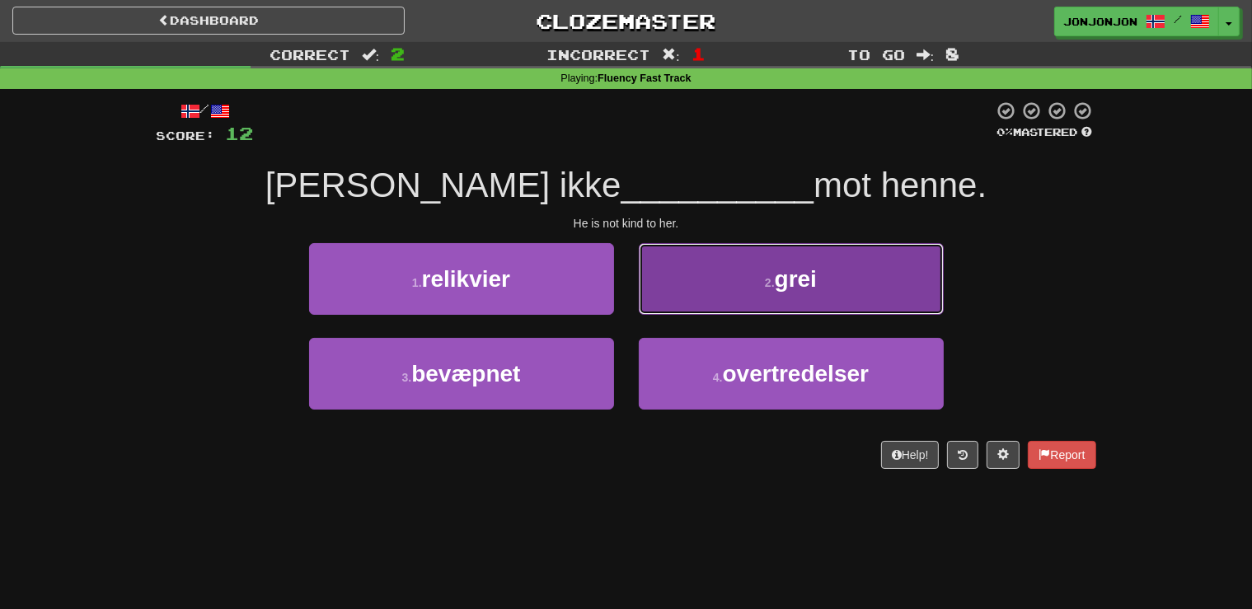
click at [786, 288] on span "grei" at bounding box center [796, 279] width 42 height 26
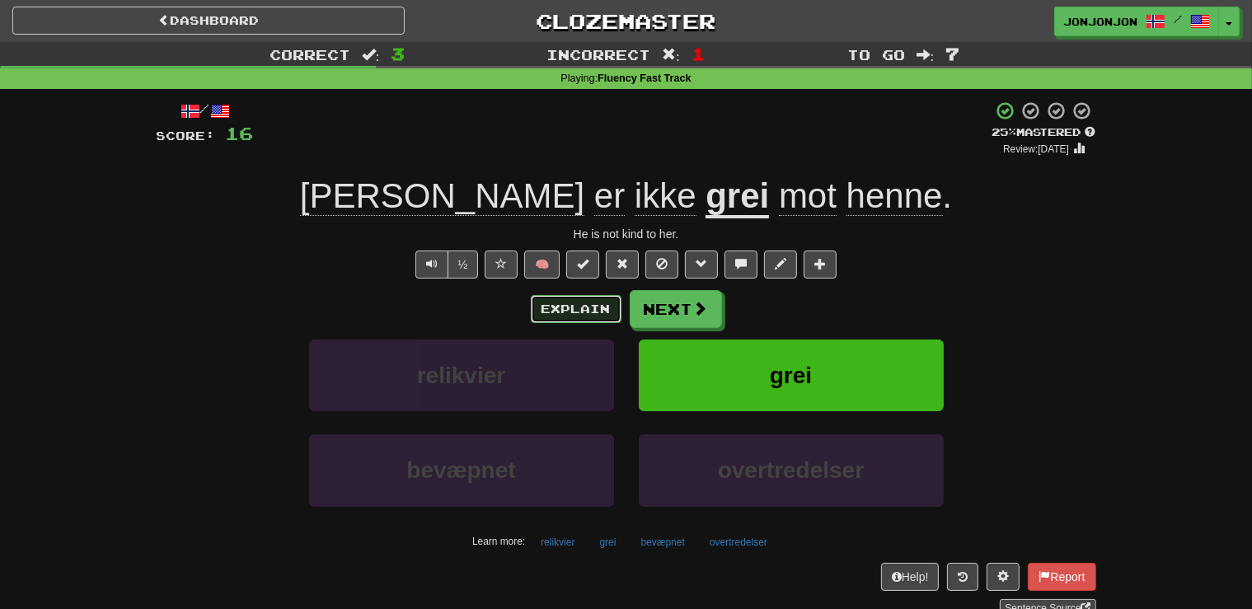
click at [569, 314] on button "Explain" at bounding box center [576, 309] width 91 height 28
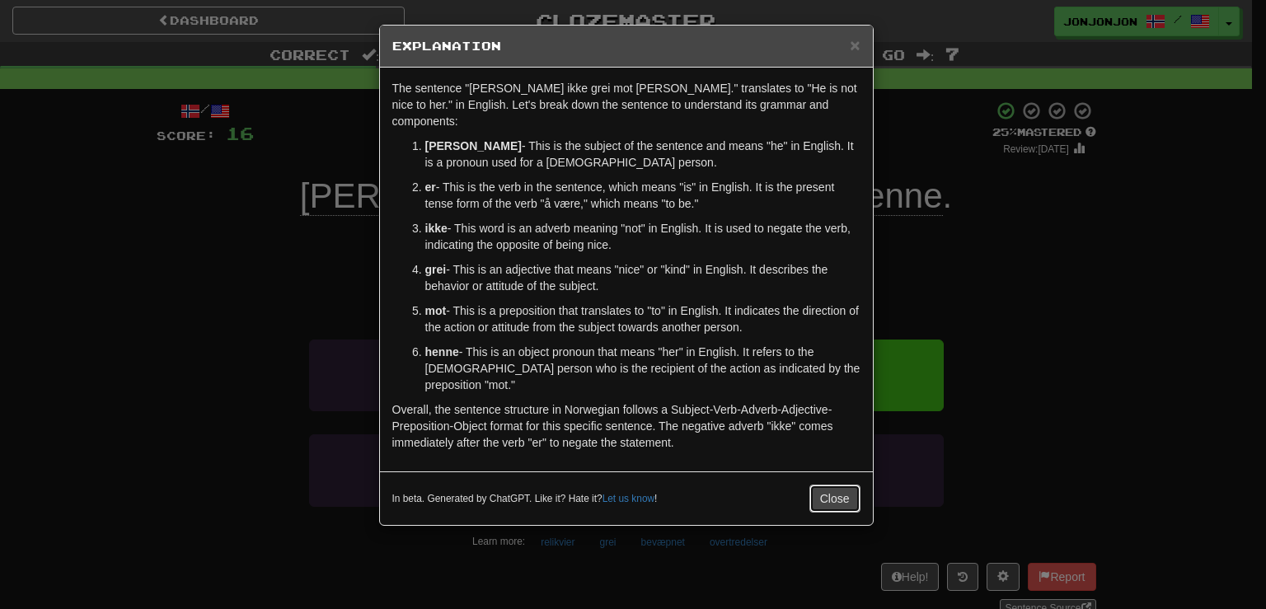
click at [817, 485] on button "Close" at bounding box center [834, 499] width 51 height 28
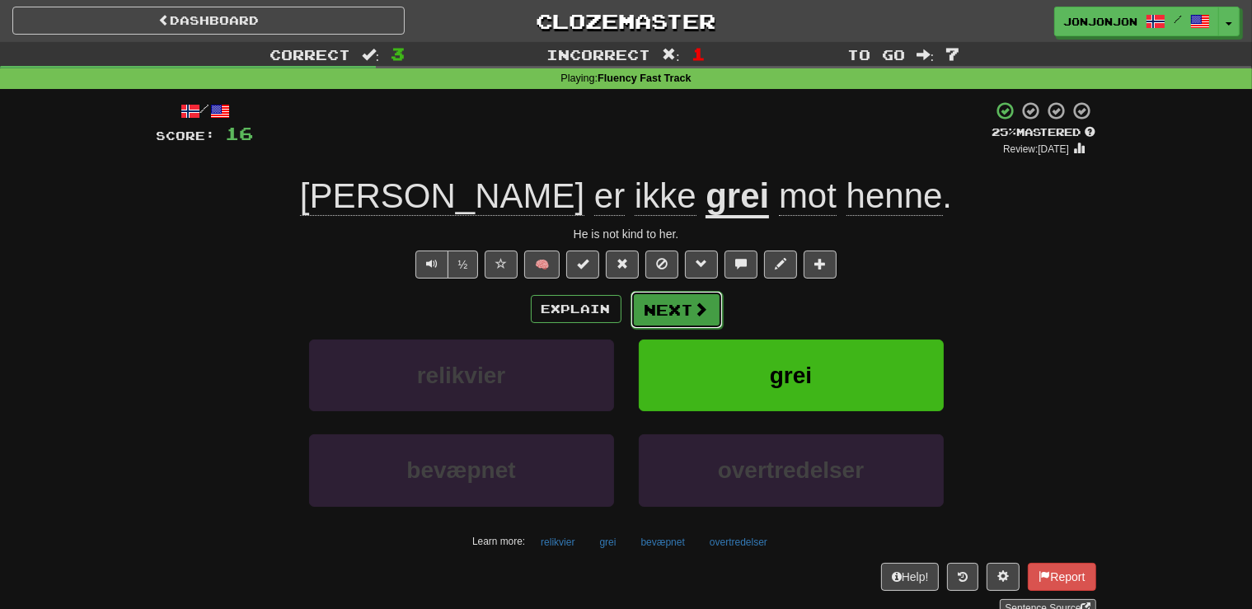
click at [677, 299] on button "Next" at bounding box center [676, 310] width 92 height 38
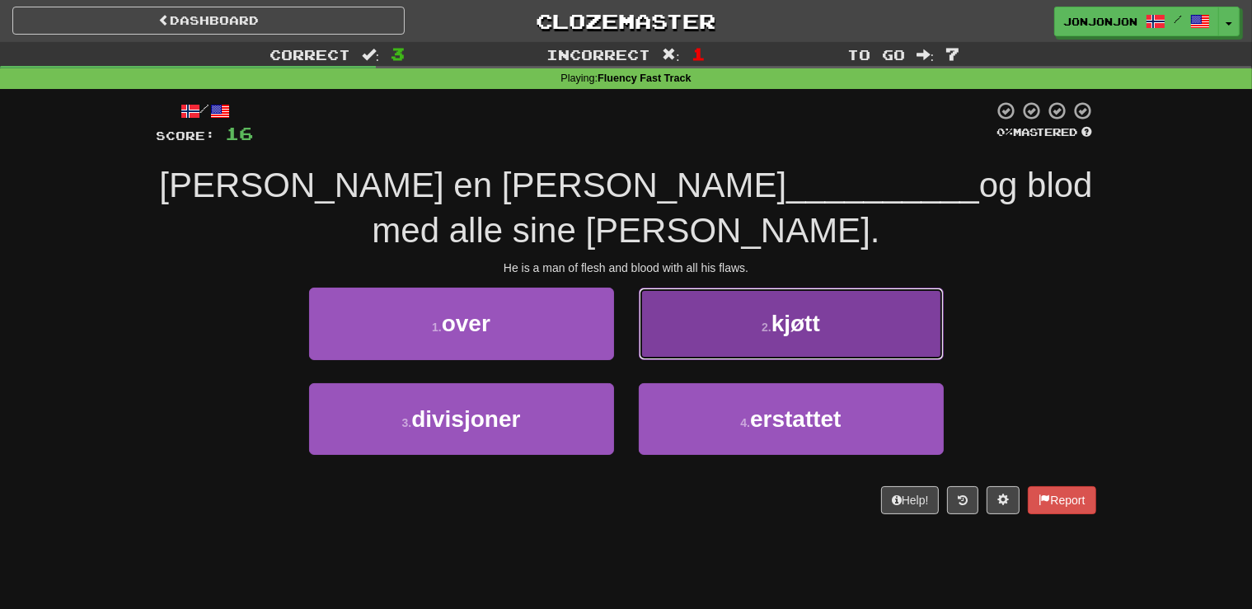
click at [792, 311] on span "kjøtt" at bounding box center [795, 324] width 49 height 26
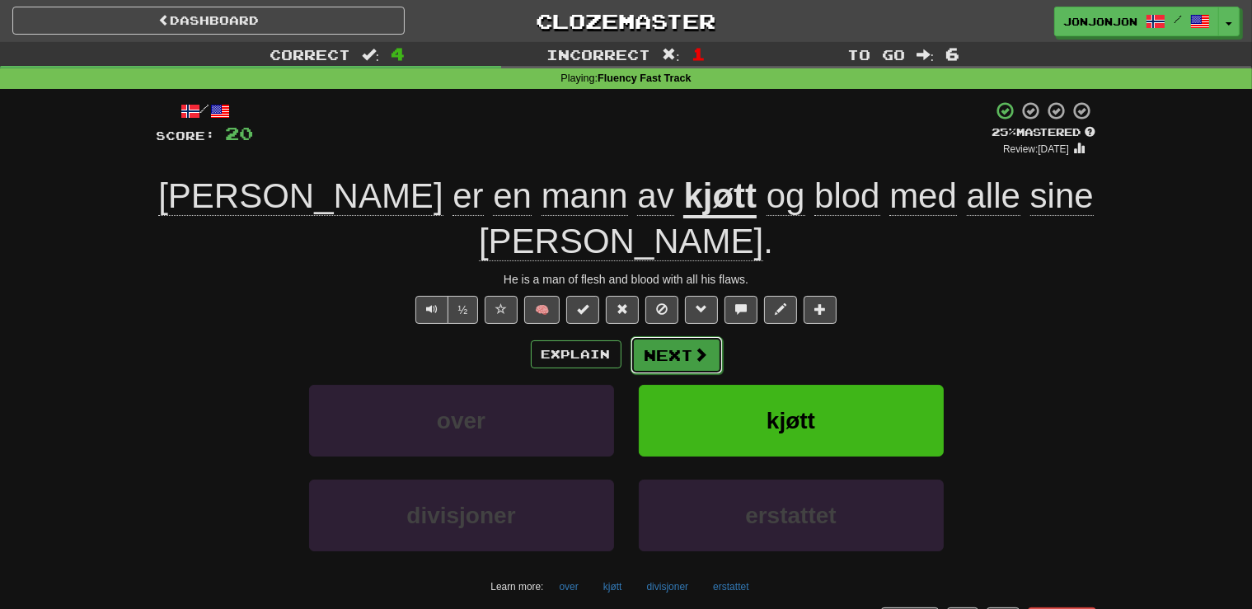
click at [674, 336] on button "Next" at bounding box center [676, 355] width 92 height 38
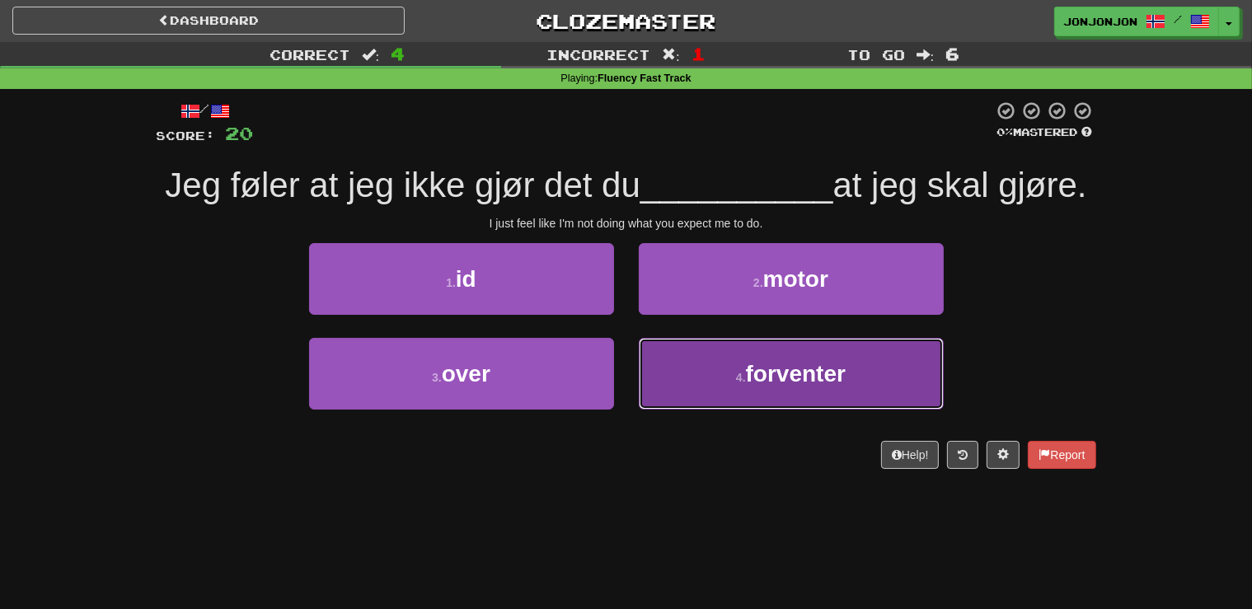
click at [777, 397] on button "4 . forventer" at bounding box center [791, 374] width 305 height 72
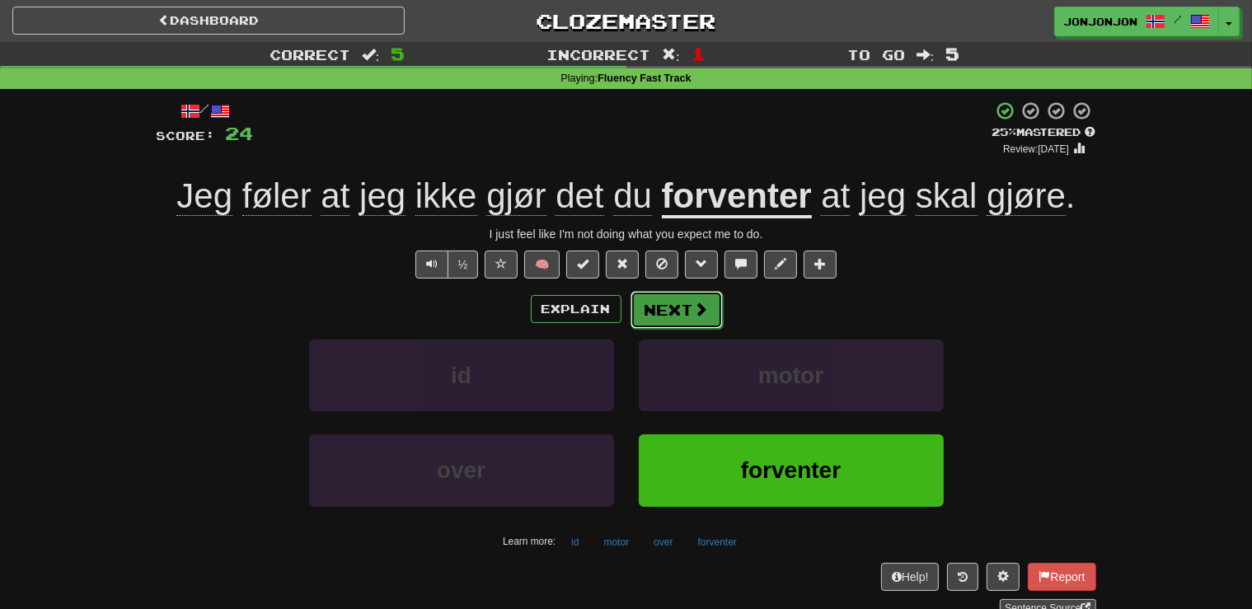
click at [672, 298] on button "Next" at bounding box center [676, 310] width 92 height 38
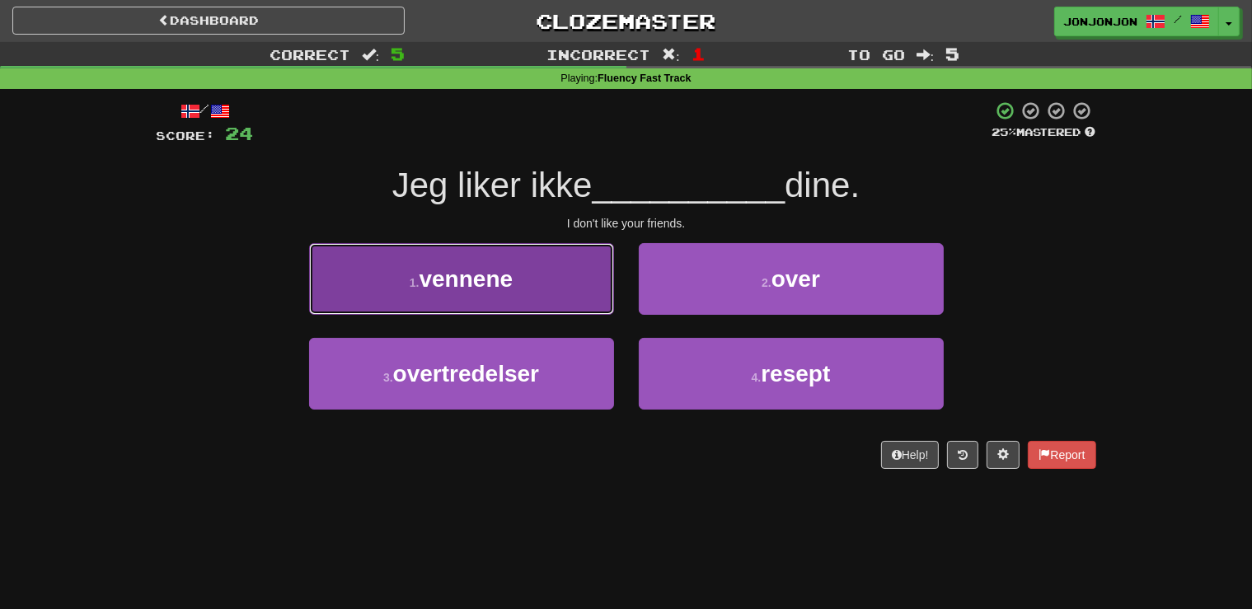
click at [529, 292] on button "1 . vennene" at bounding box center [461, 279] width 305 height 72
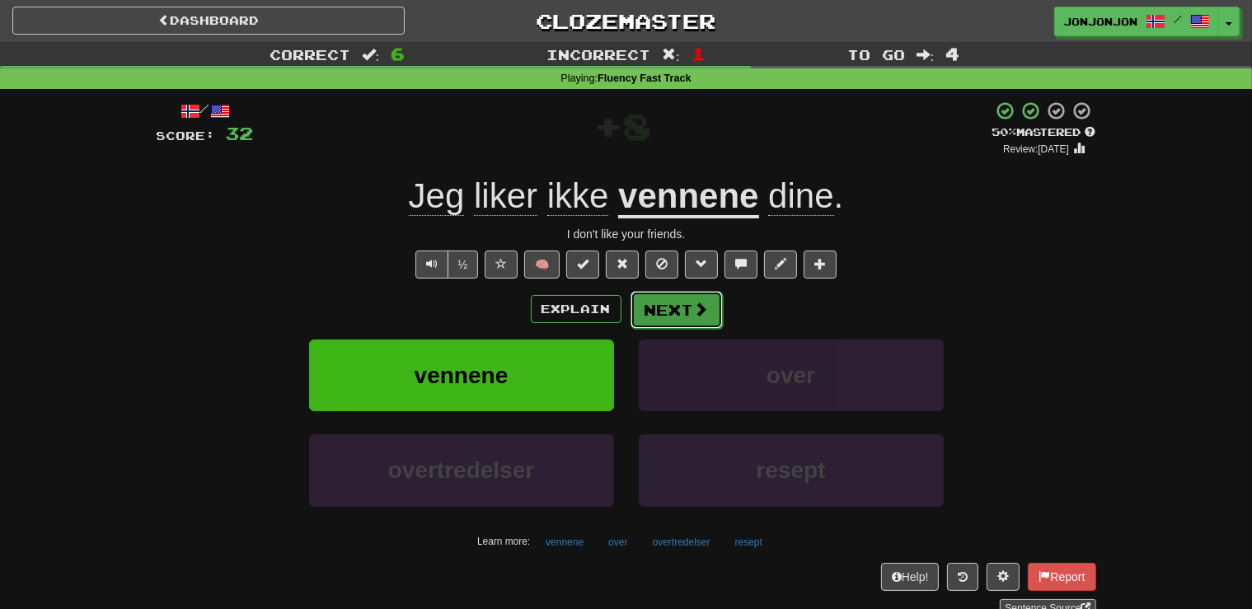
click at [699, 316] on span at bounding box center [701, 309] width 15 height 15
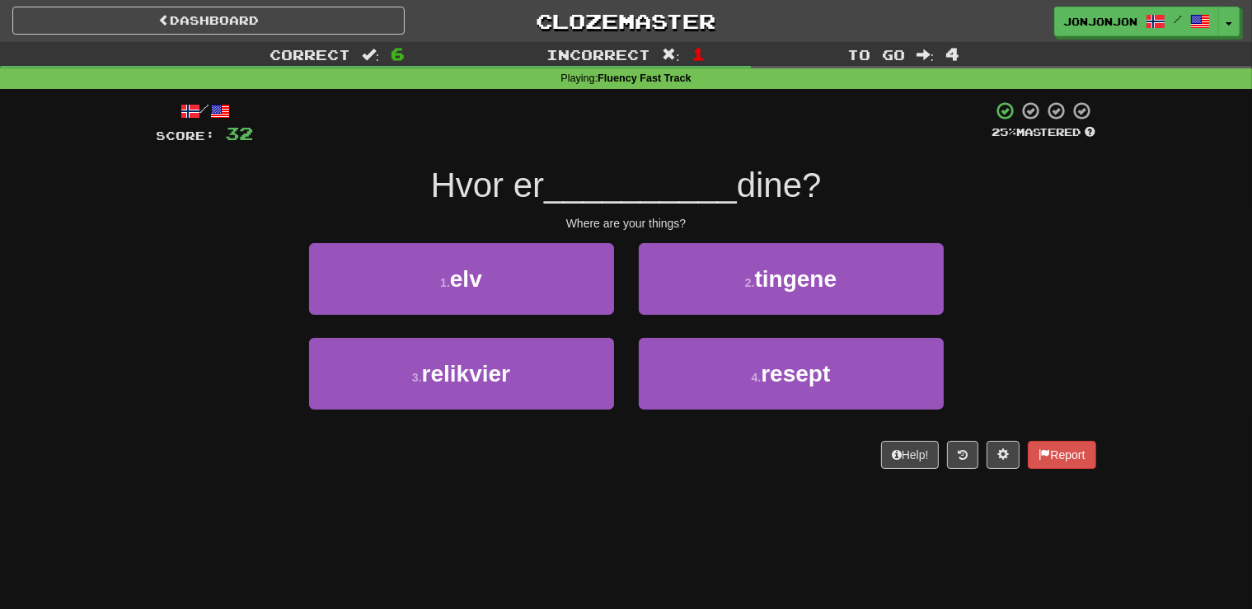
click at [753, 317] on div "2 . tingene" at bounding box center [791, 290] width 330 height 95
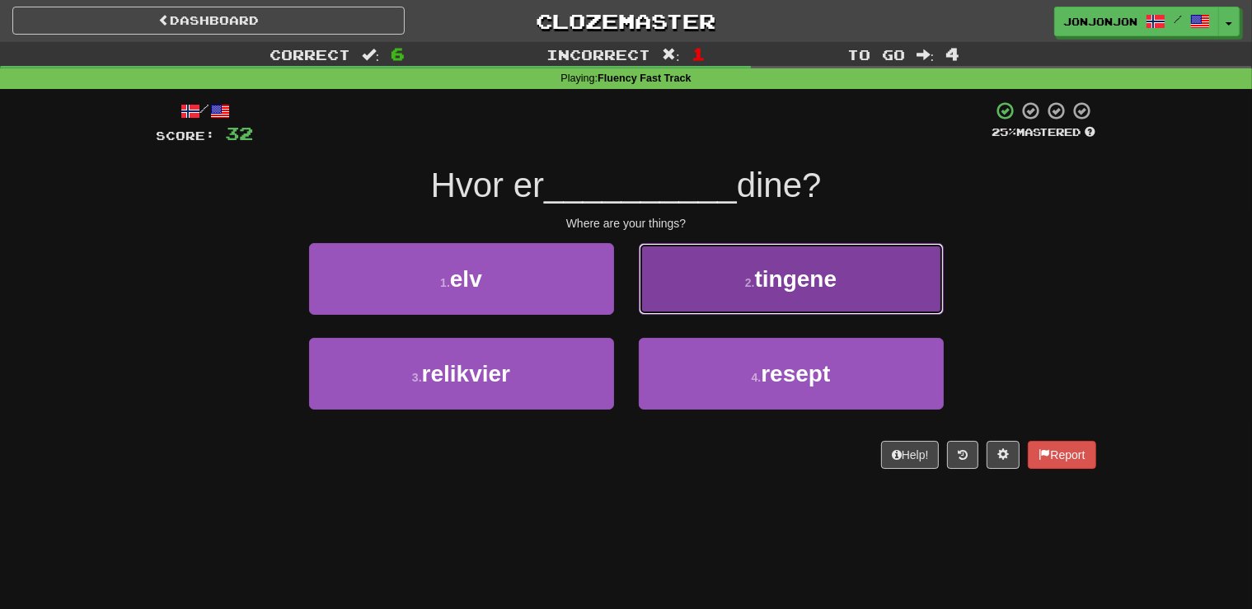
click at [750, 272] on button "2 . tingene" at bounding box center [791, 279] width 305 height 72
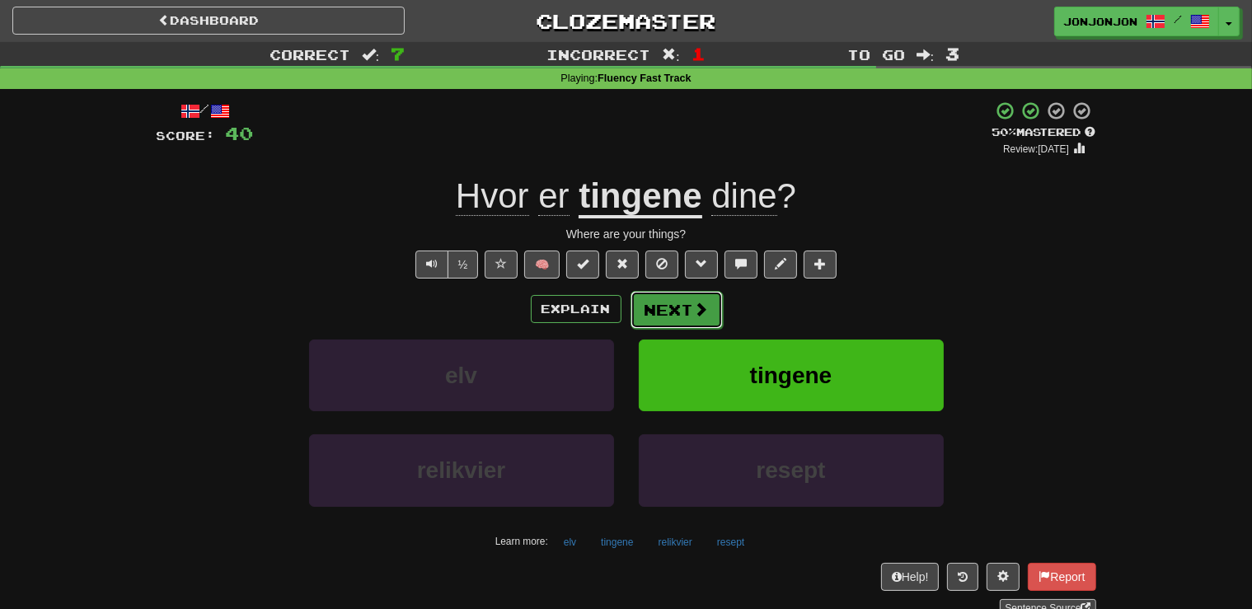
click at [689, 312] on button "Next" at bounding box center [676, 310] width 92 height 38
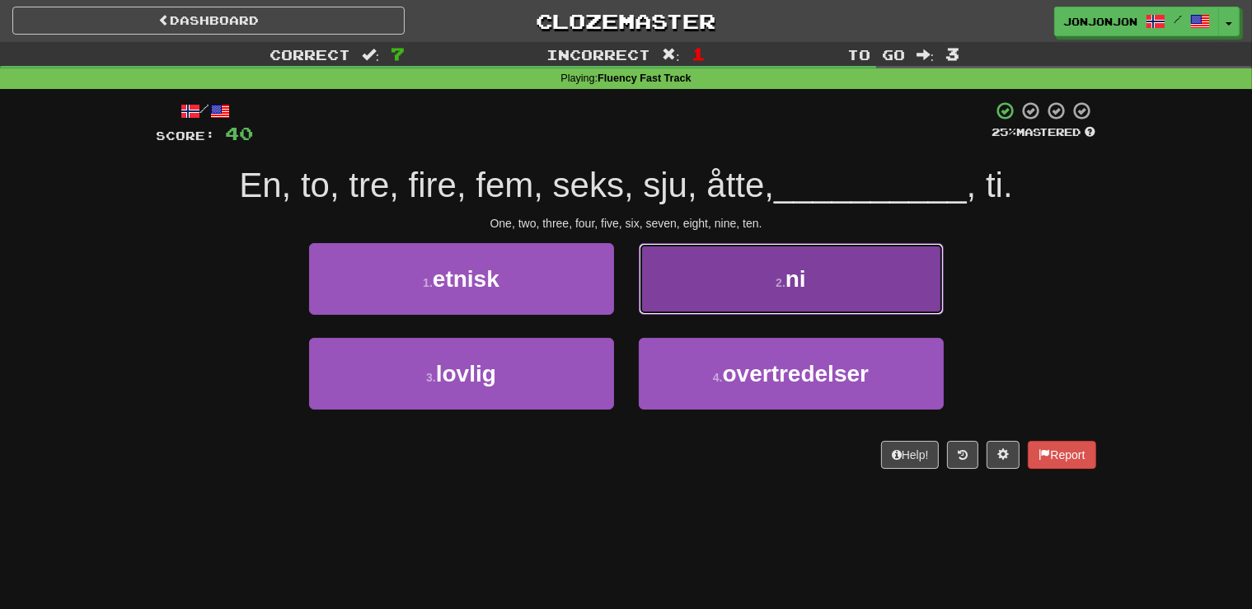
click at [808, 298] on button "2 . ni" at bounding box center [791, 279] width 305 height 72
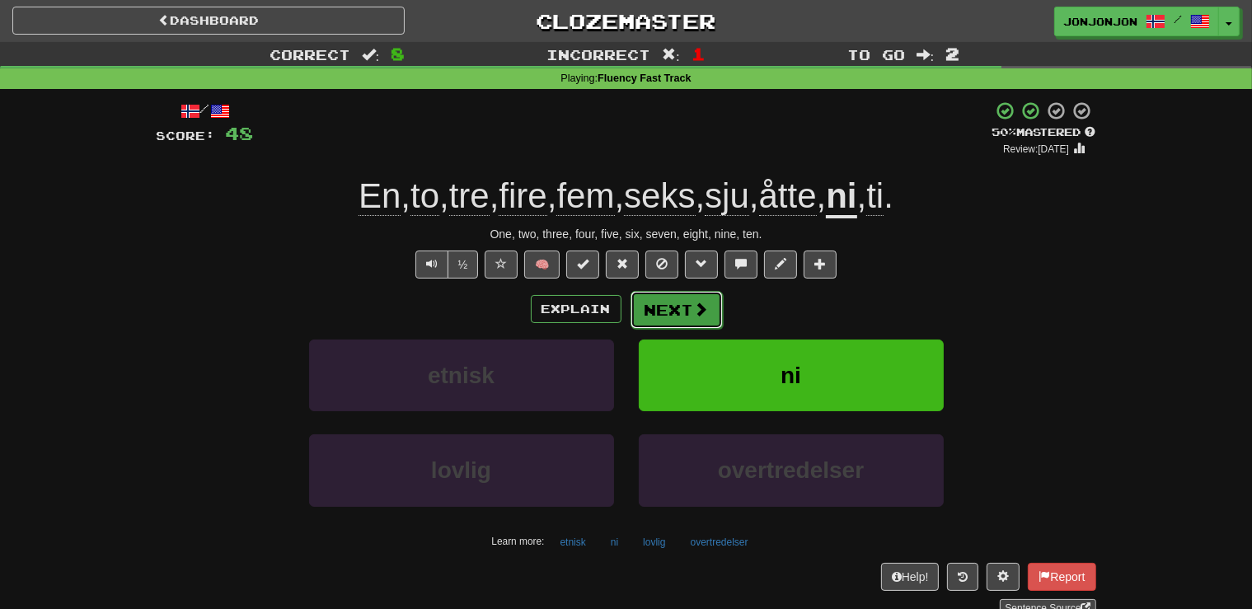
click at [676, 311] on button "Next" at bounding box center [676, 310] width 92 height 38
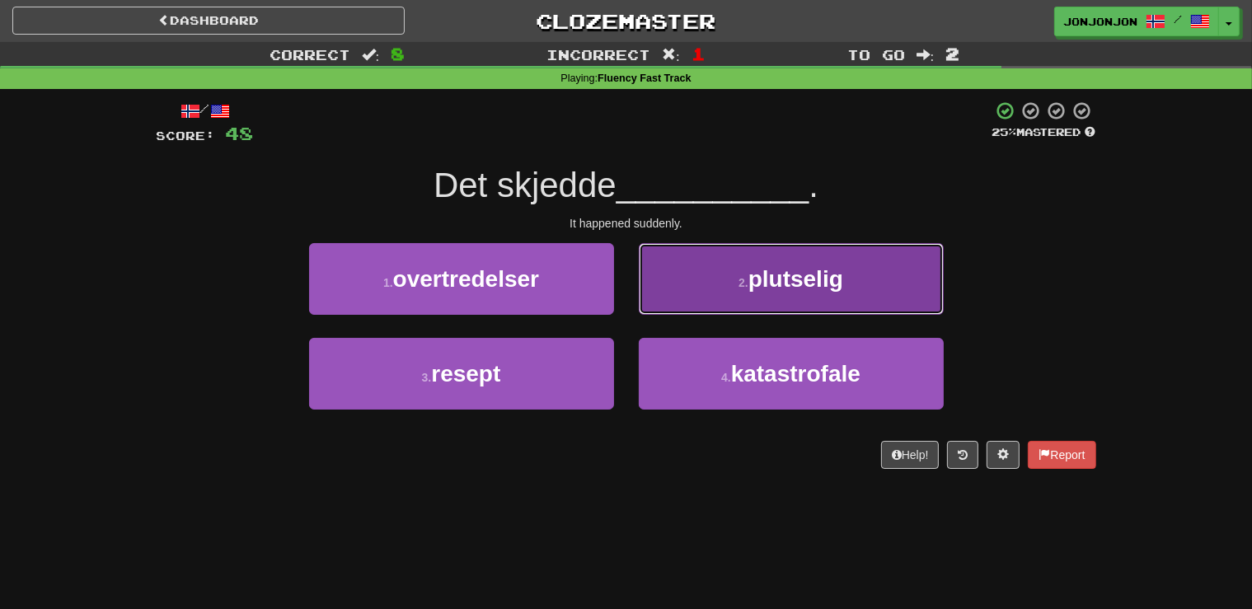
click at [762, 302] on button "2 . plutselig" at bounding box center [791, 279] width 305 height 72
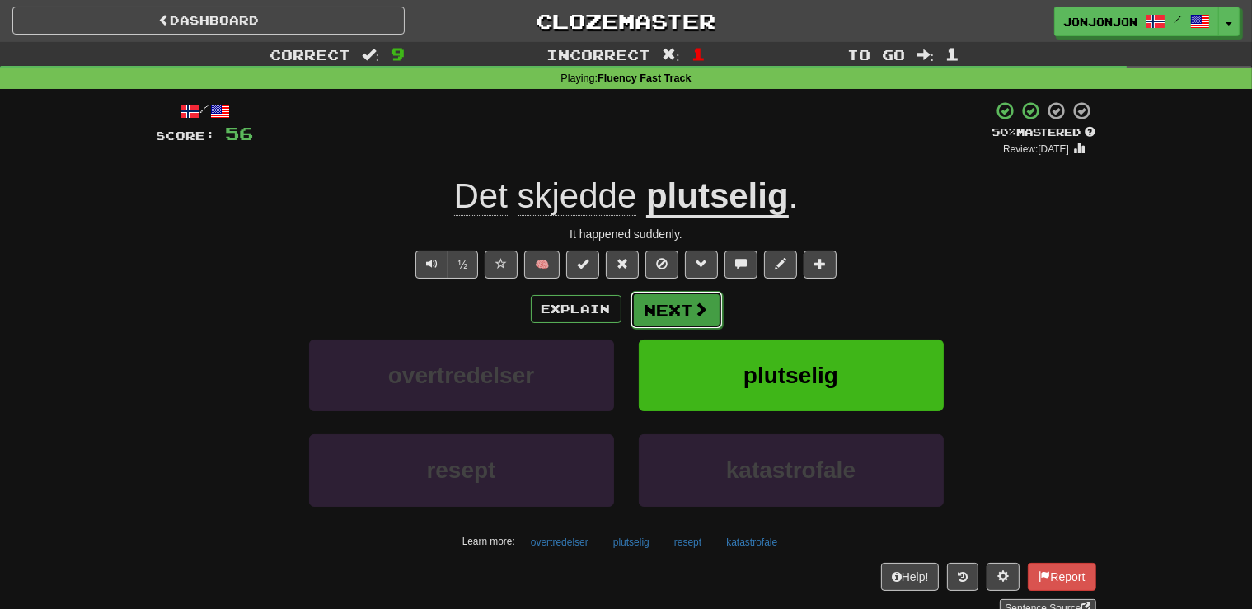
click at [662, 307] on button "Next" at bounding box center [676, 310] width 92 height 38
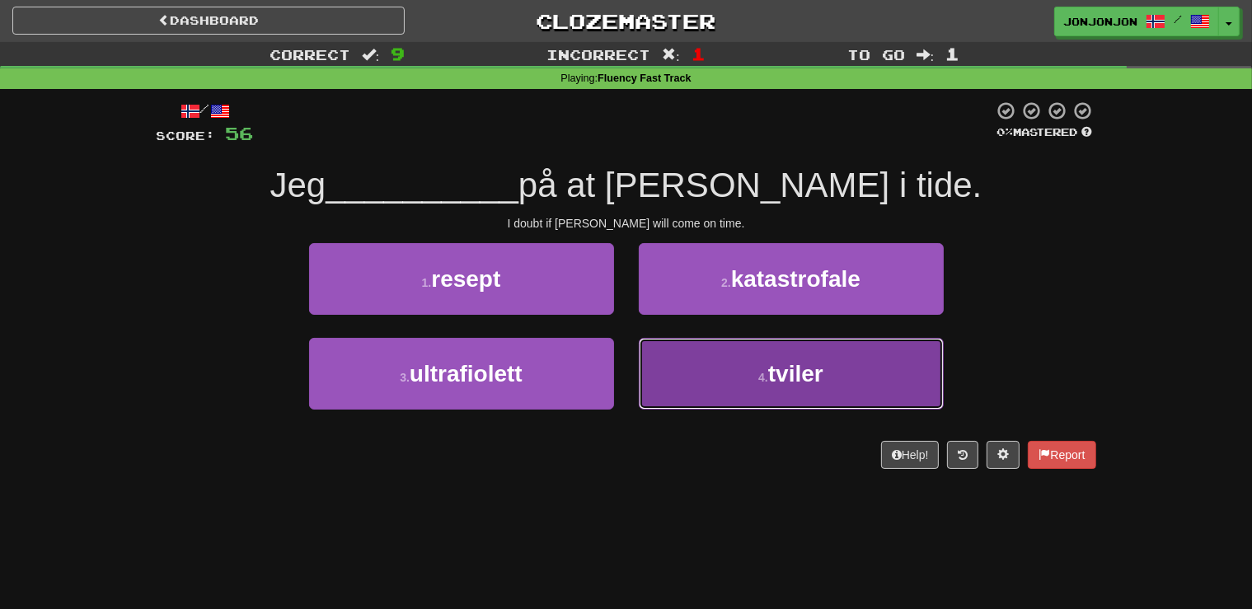
click at [778, 373] on span "tviler" at bounding box center [795, 374] width 55 height 26
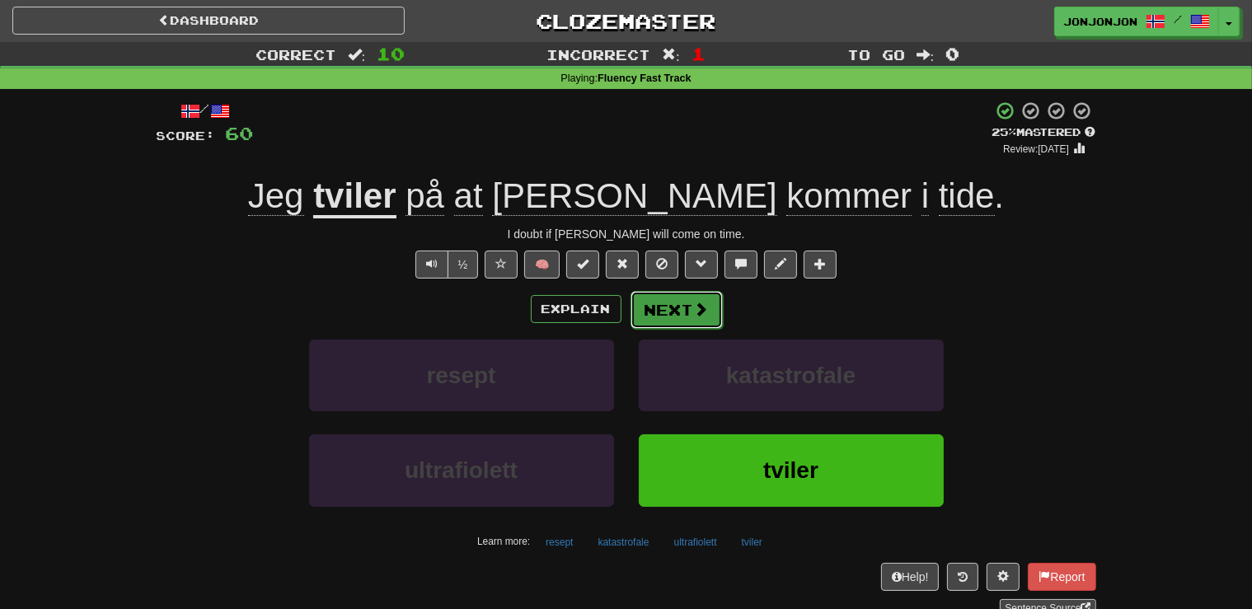
click at [681, 314] on button "Next" at bounding box center [676, 310] width 92 height 38
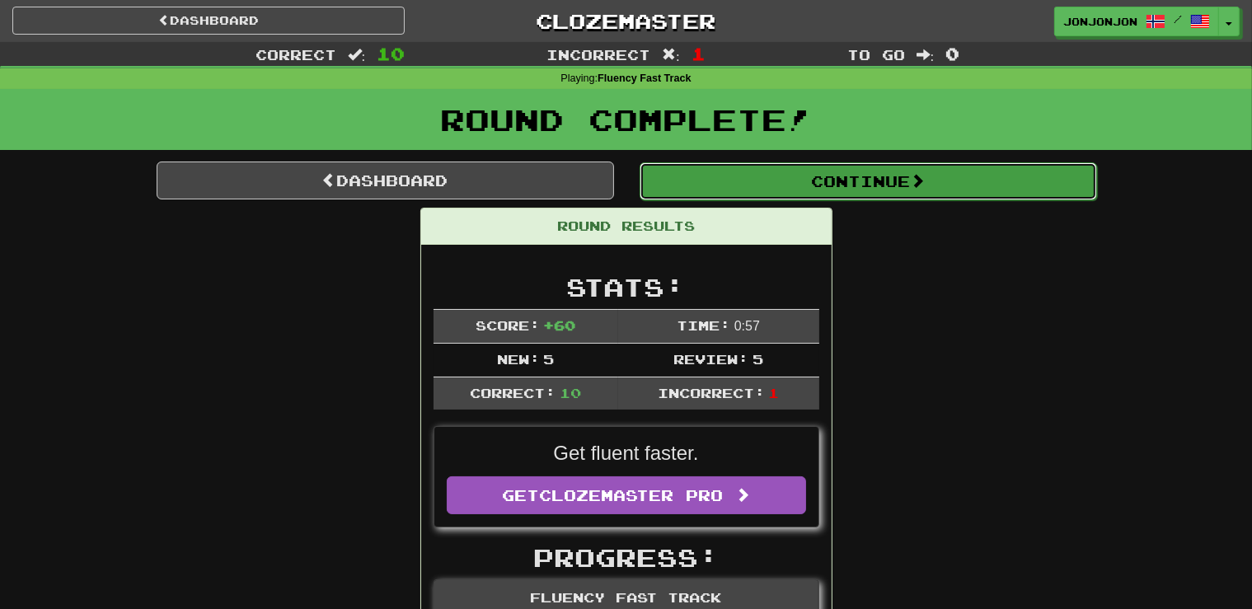
click at [925, 186] on span at bounding box center [917, 180] width 15 height 15
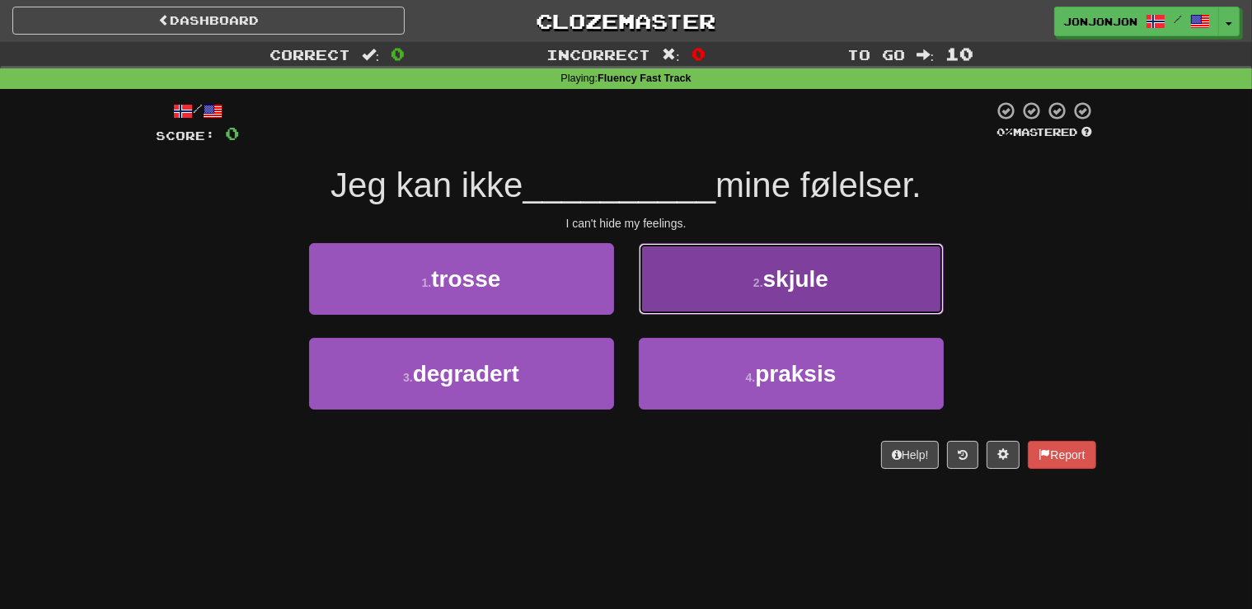
click at [722, 308] on button "2 . skjule" at bounding box center [791, 279] width 305 height 72
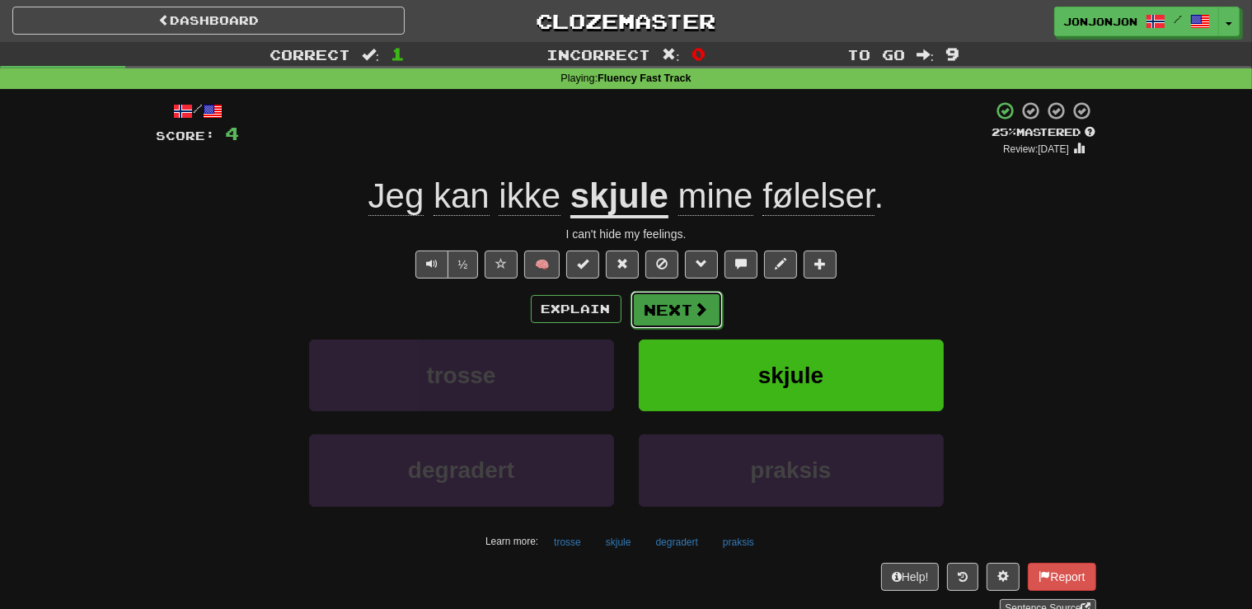
click at [683, 304] on button "Next" at bounding box center [676, 310] width 92 height 38
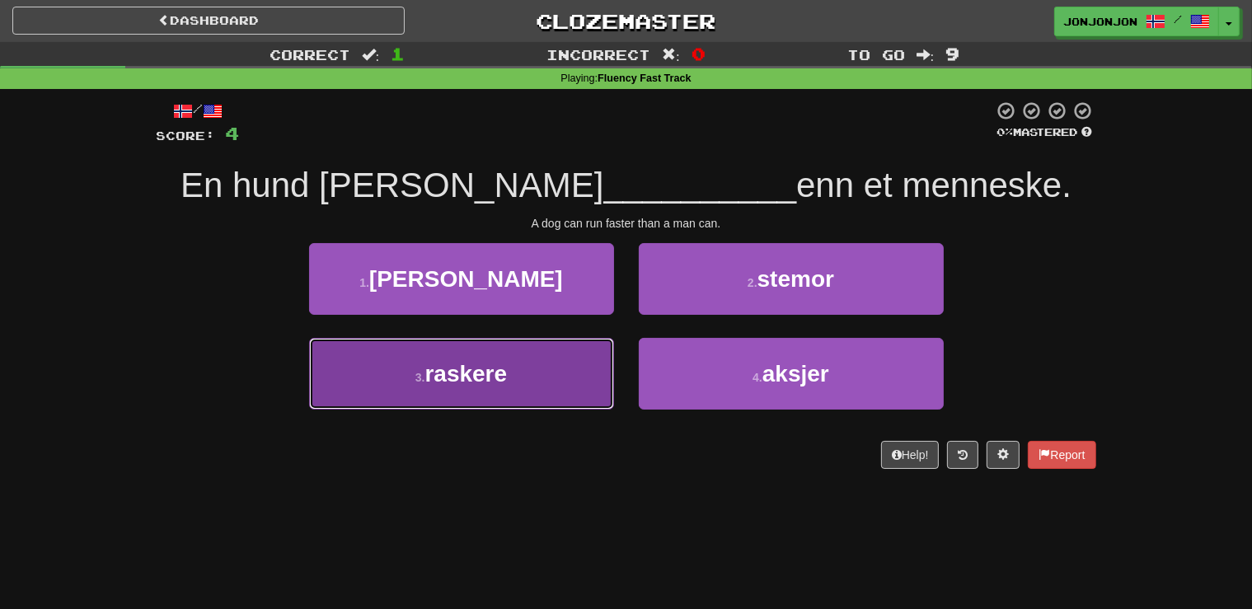
click at [536, 382] on button "3 . raskere" at bounding box center [461, 374] width 305 height 72
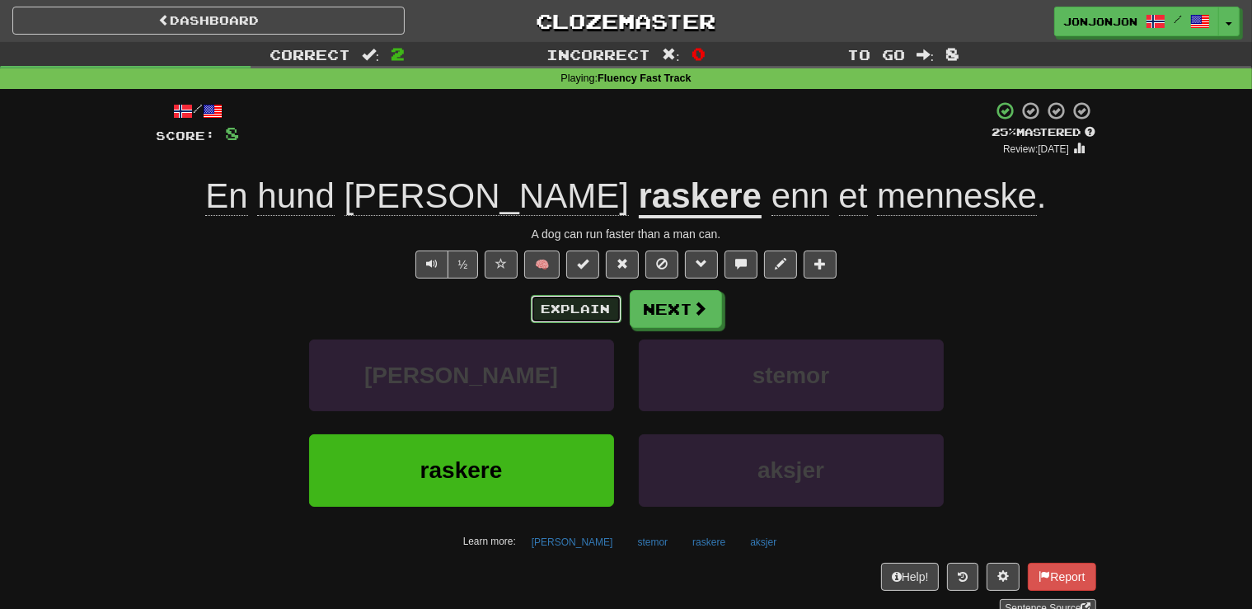
click at [563, 305] on button "Explain" at bounding box center [576, 309] width 91 height 28
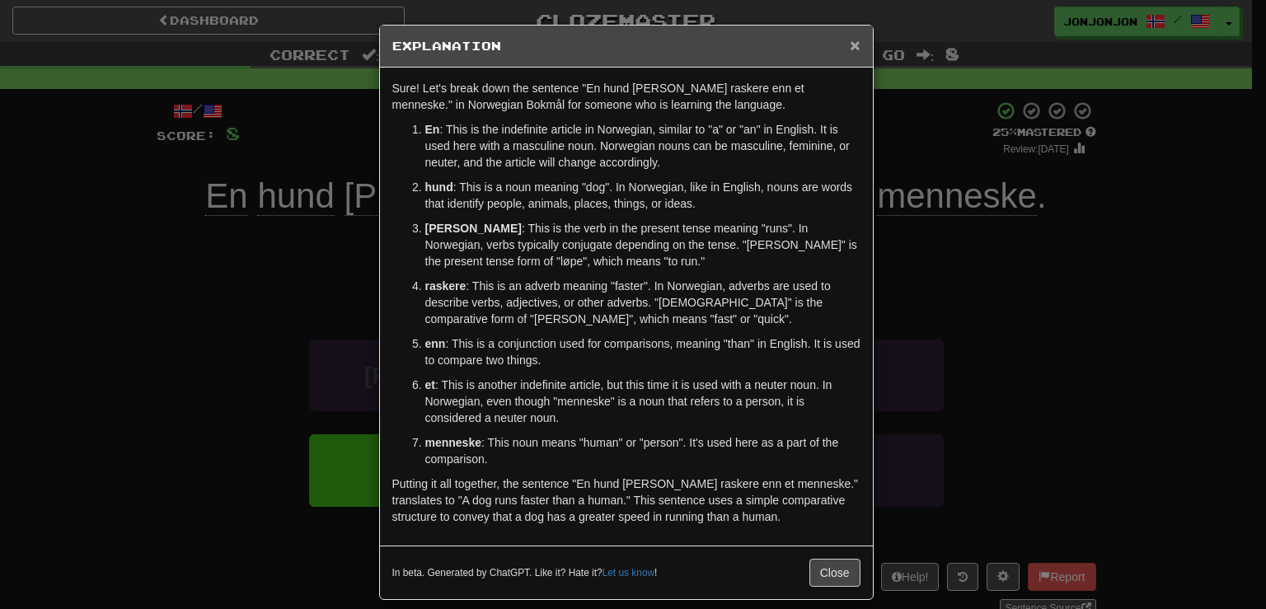
click at [852, 49] on span "×" at bounding box center [855, 44] width 10 height 19
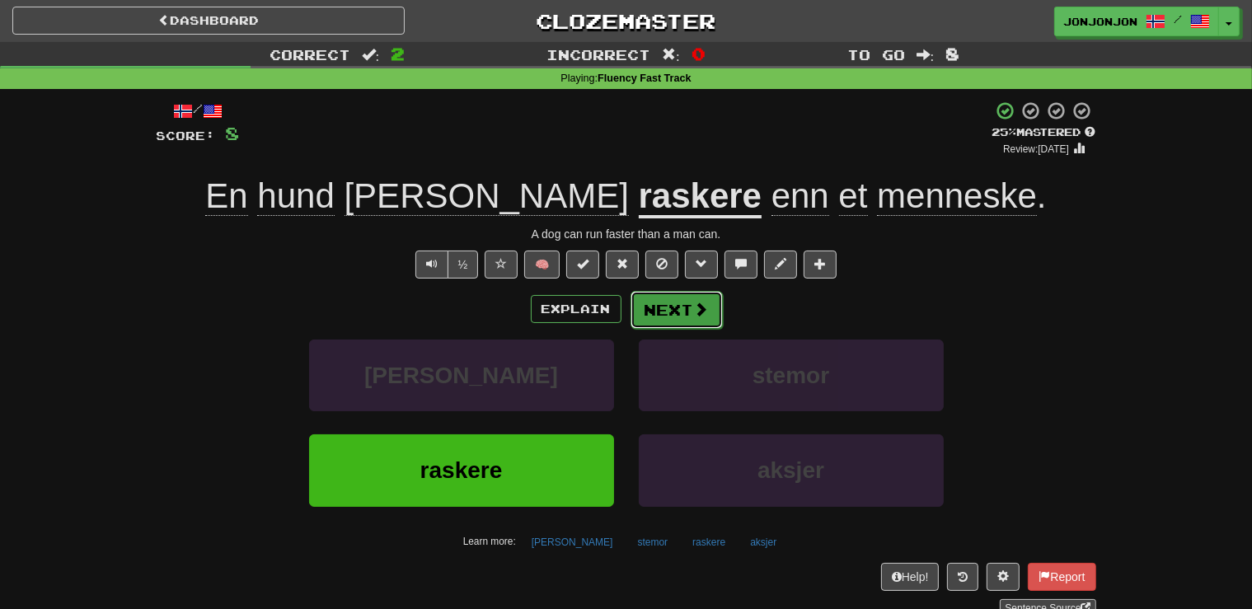
click at [690, 312] on button "Next" at bounding box center [676, 310] width 92 height 38
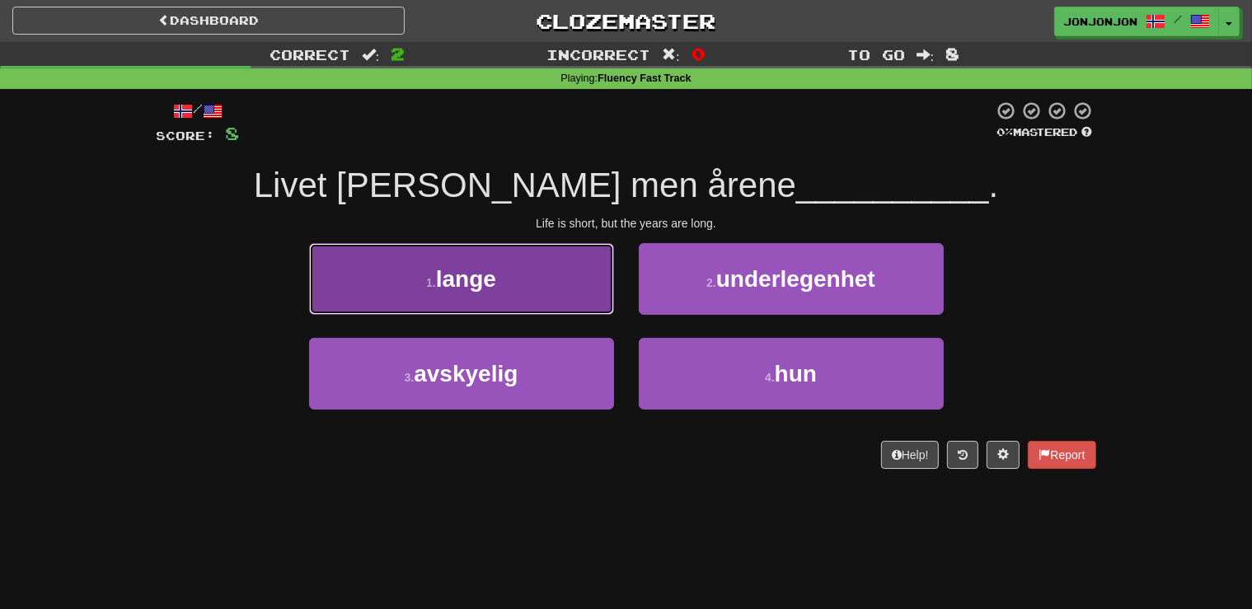
click at [579, 297] on button "1 . lange" at bounding box center [461, 279] width 305 height 72
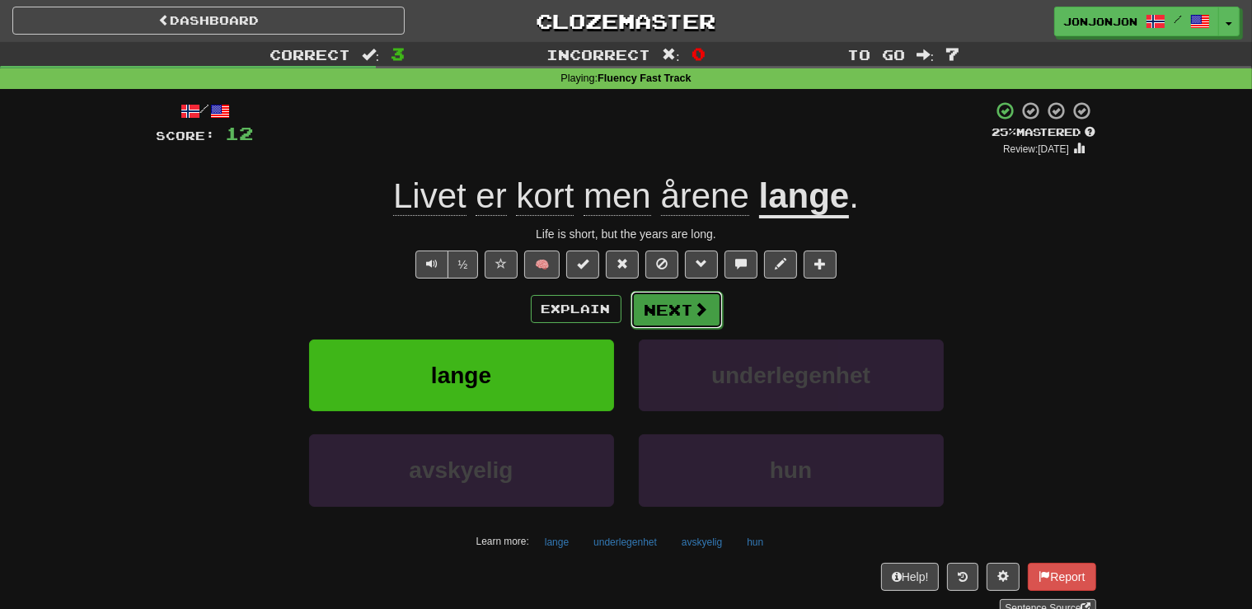
click at [691, 303] on button "Next" at bounding box center [676, 310] width 92 height 38
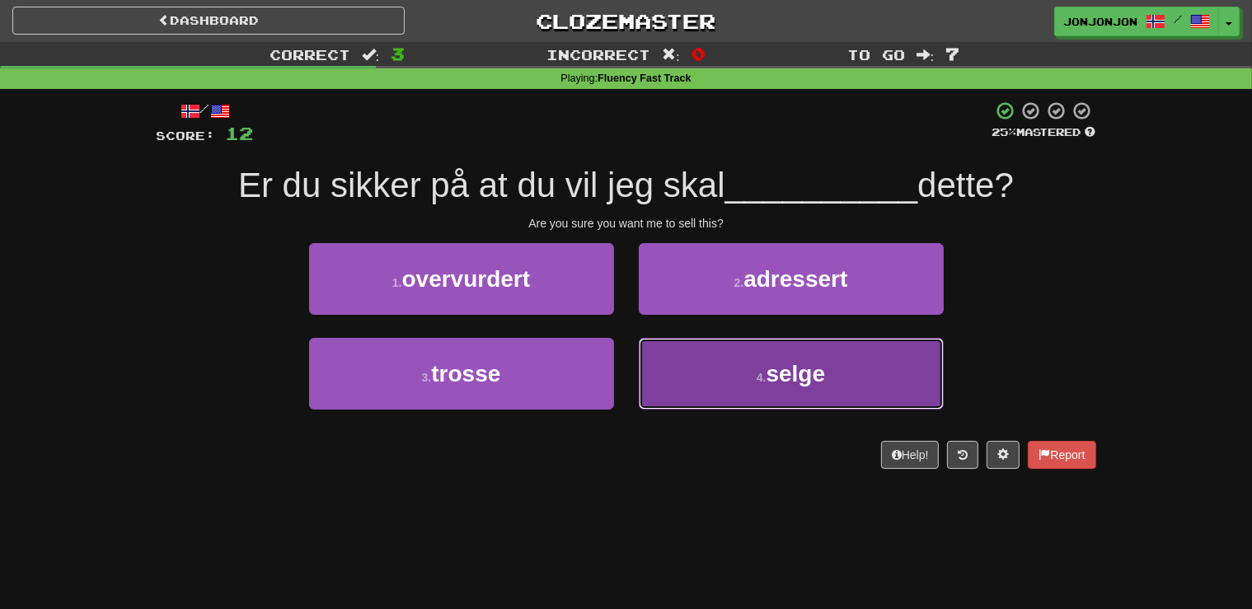
click at [739, 379] on button "4 . selge" at bounding box center [791, 374] width 305 height 72
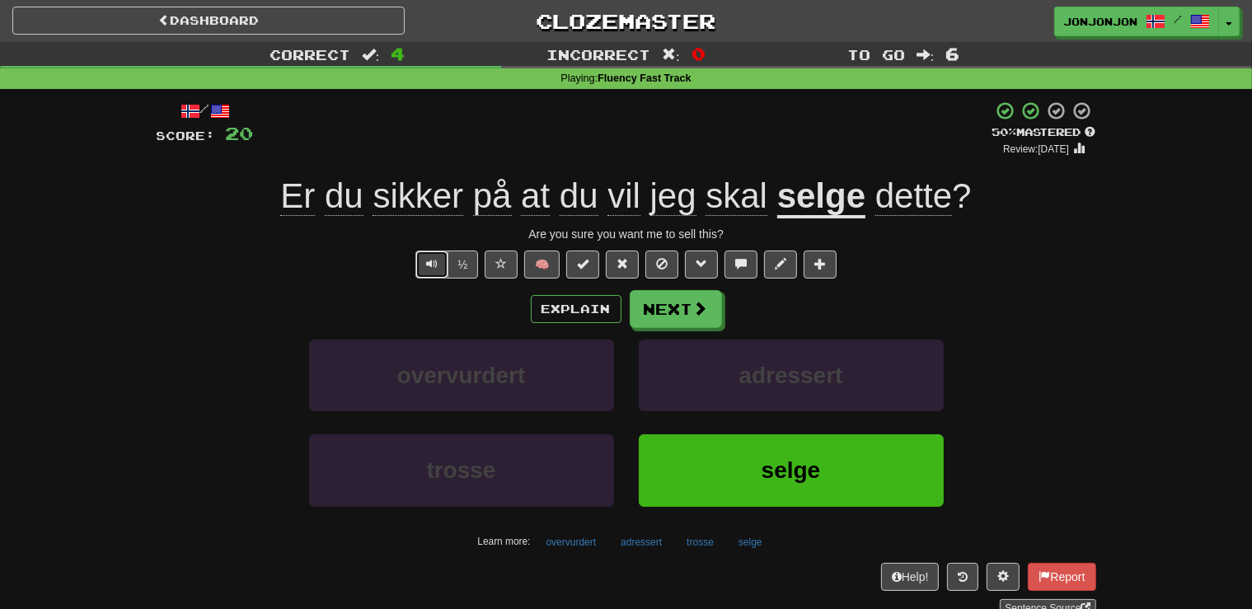
click at [438, 273] on button "Text-to-speech controls" at bounding box center [431, 265] width 33 height 28
click at [682, 300] on button "Next" at bounding box center [676, 310] width 92 height 38
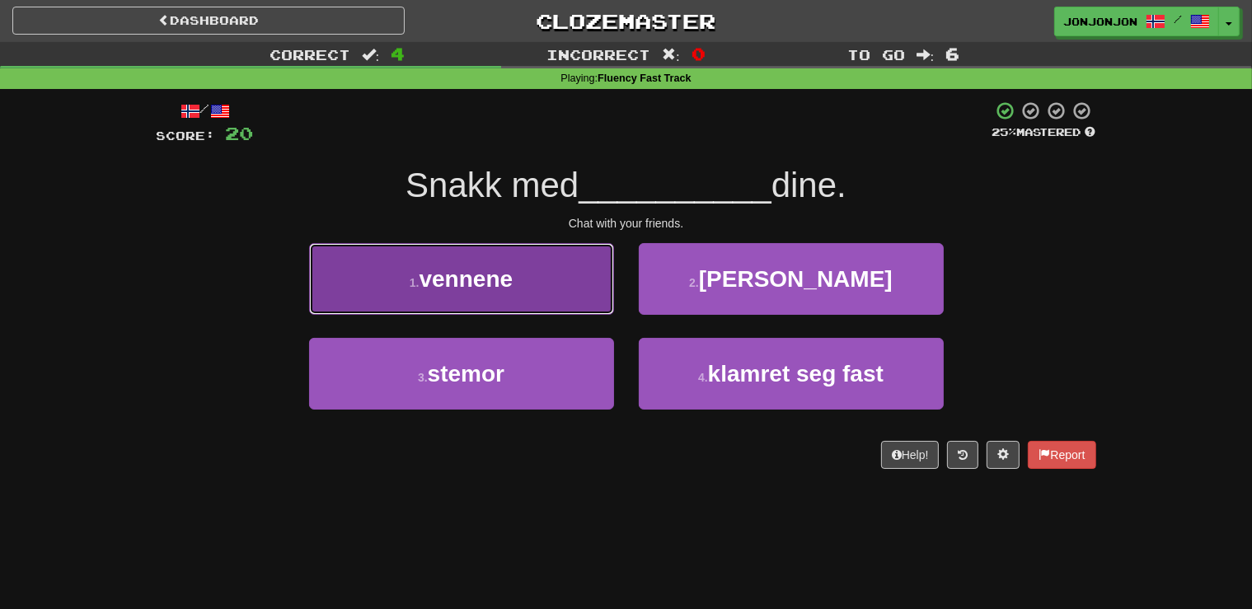
click at [515, 292] on button "1 . vennene" at bounding box center [461, 279] width 305 height 72
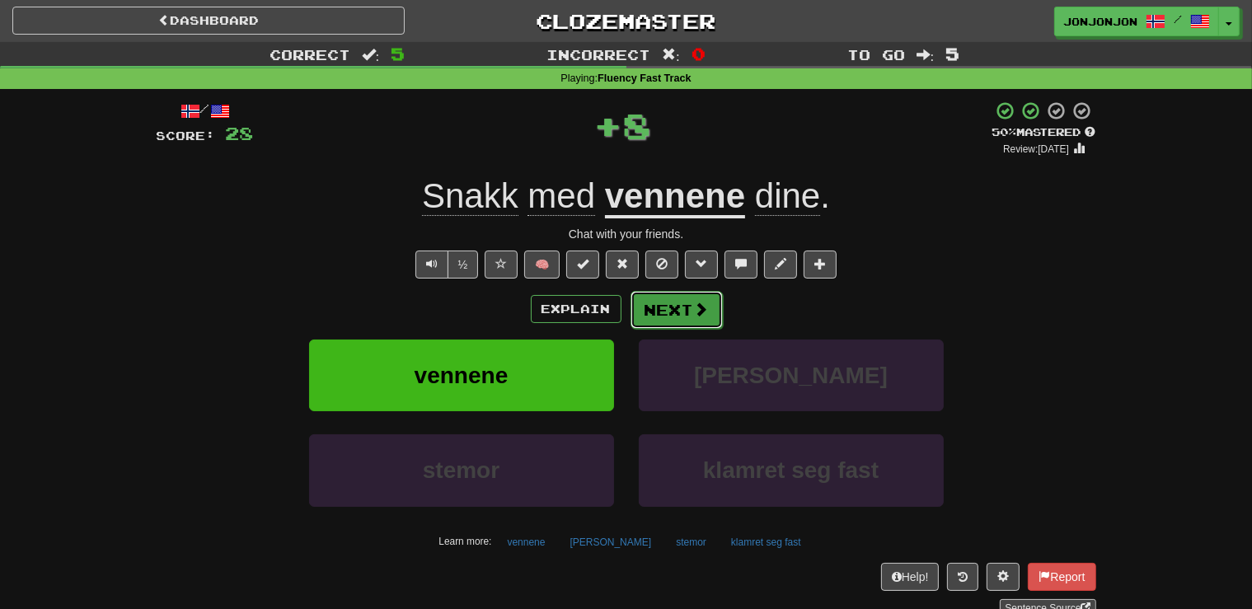
click at [667, 325] on button "Next" at bounding box center [676, 310] width 92 height 38
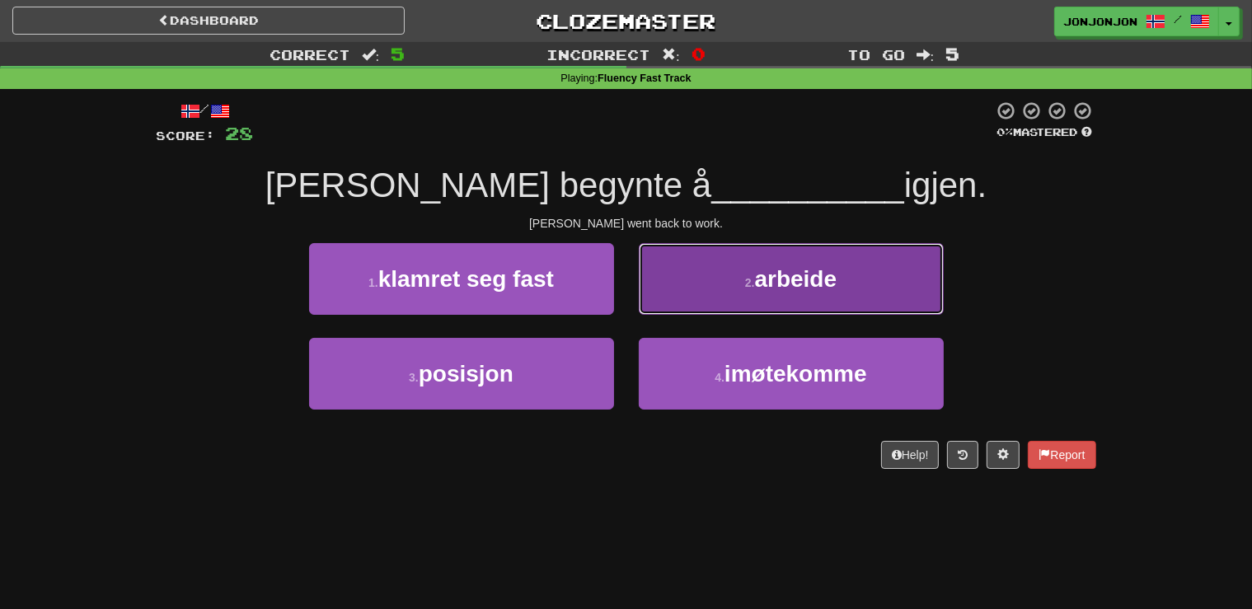
click at [782, 289] on span "arbeide" at bounding box center [796, 279] width 82 height 26
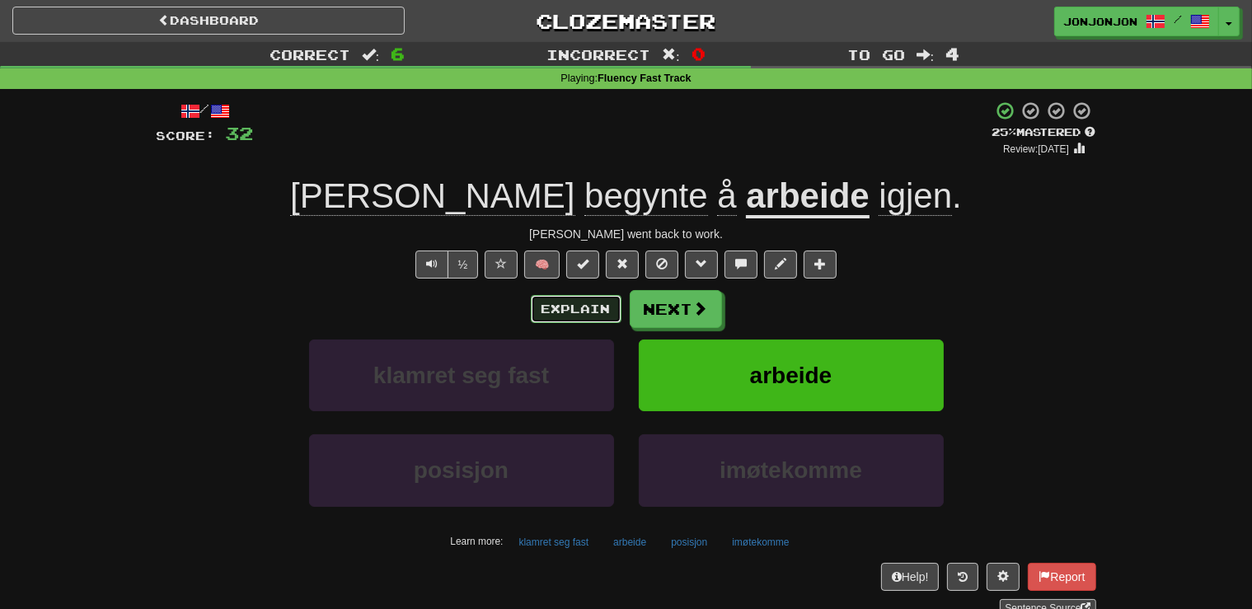
click at [565, 310] on button "Explain" at bounding box center [576, 309] width 91 height 28
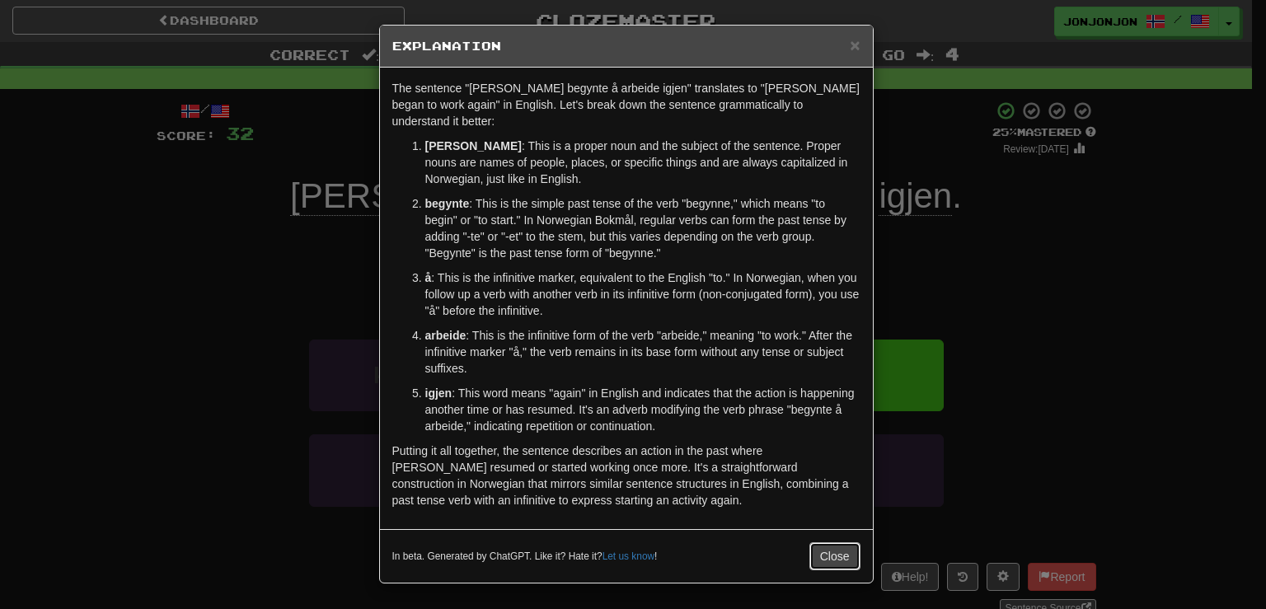
click at [842, 542] on button "Close" at bounding box center [834, 556] width 51 height 28
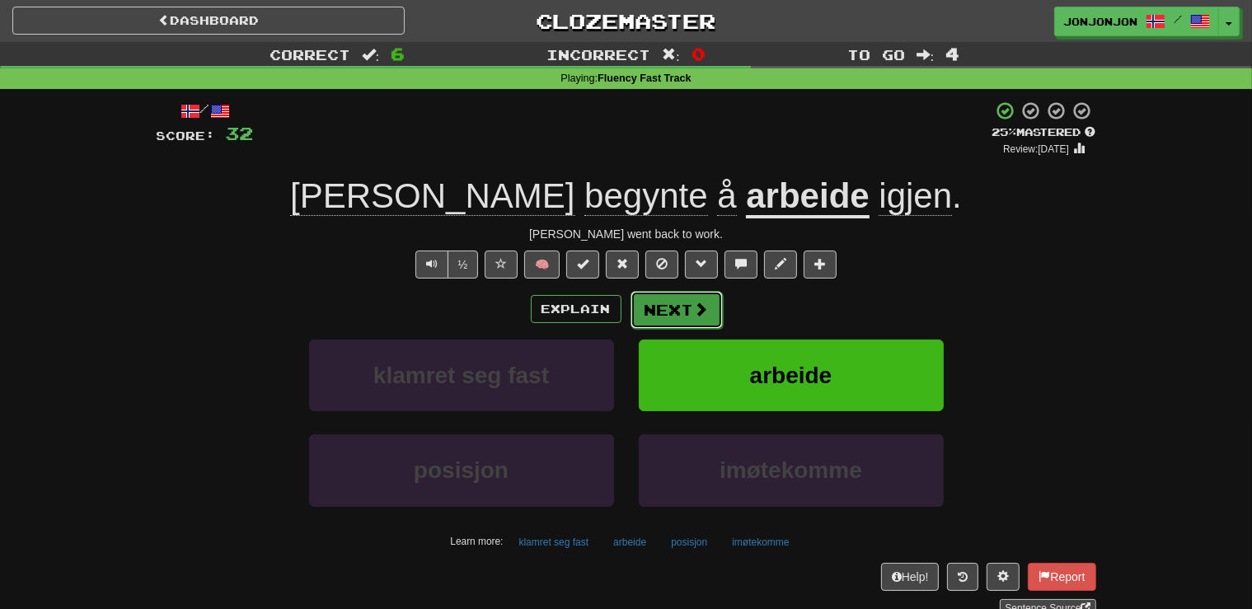
click at [654, 316] on button "Next" at bounding box center [676, 310] width 92 height 38
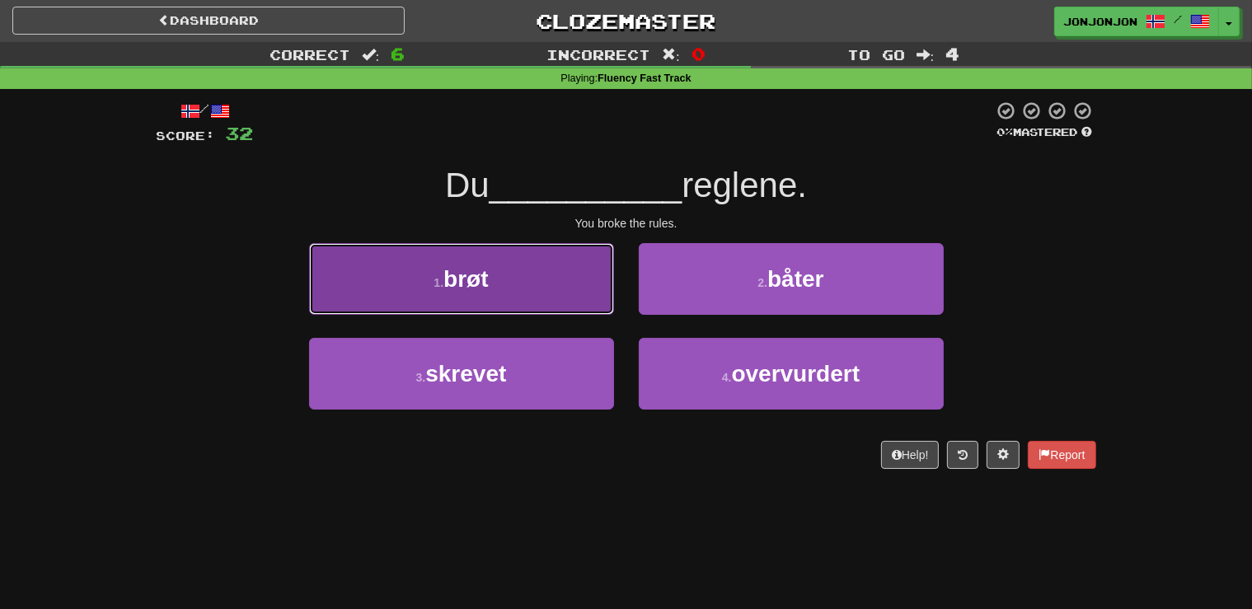
click at [539, 292] on button "1 . brøt" at bounding box center [461, 279] width 305 height 72
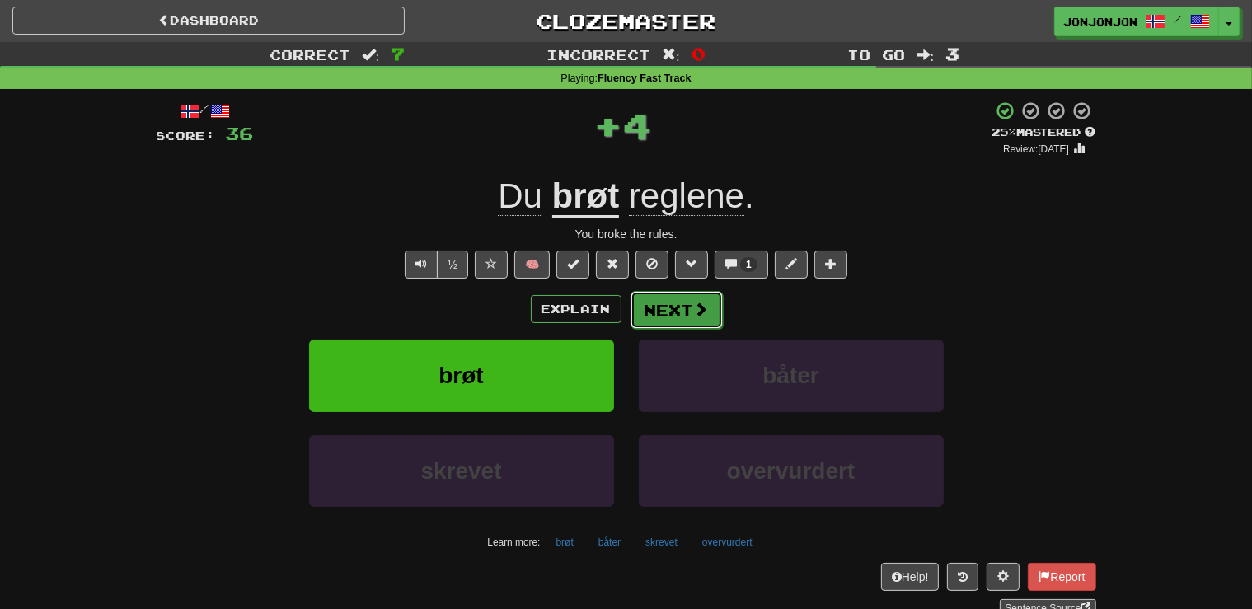
click at [681, 327] on button "Next" at bounding box center [676, 310] width 92 height 38
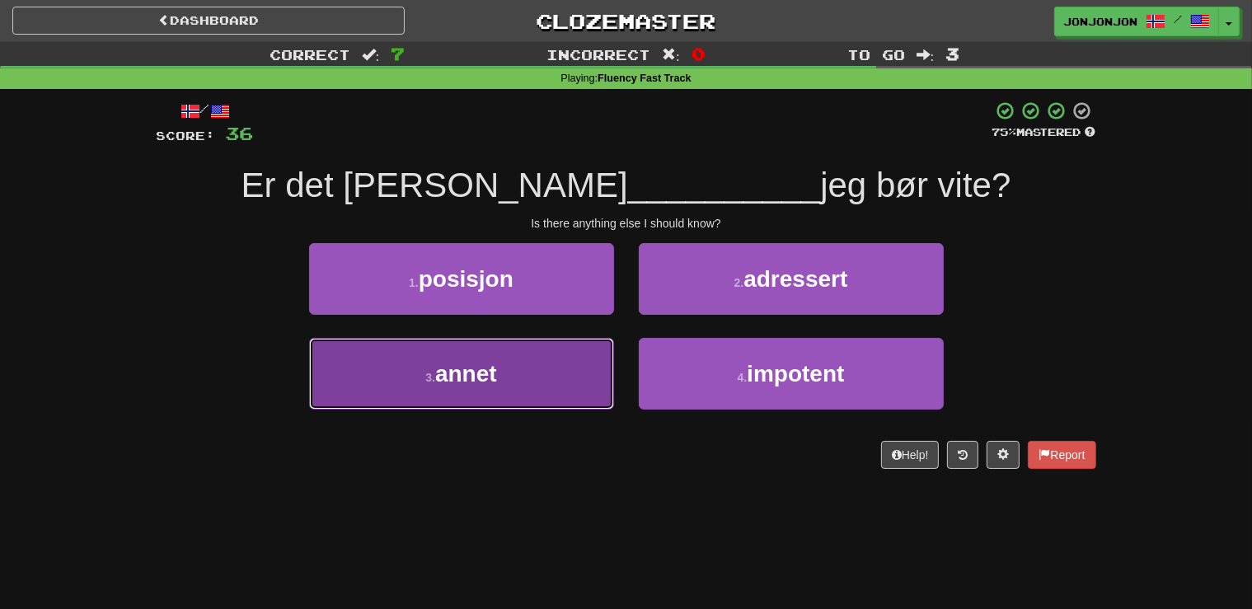
click at [540, 379] on button "3 . annet" at bounding box center [461, 374] width 305 height 72
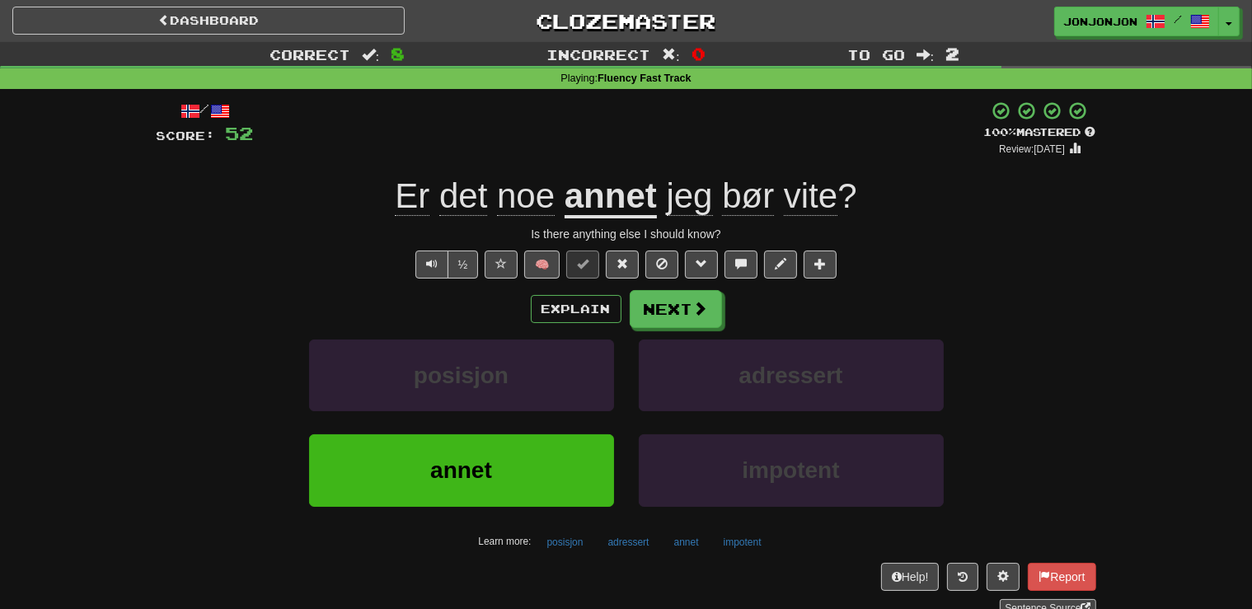
click at [667, 329] on div "Explain Next posisjon adressert annet impotent Learn more: posisjon adressert a…" at bounding box center [627, 422] width 940 height 265
click at [666, 321] on button "Next" at bounding box center [676, 310] width 92 height 38
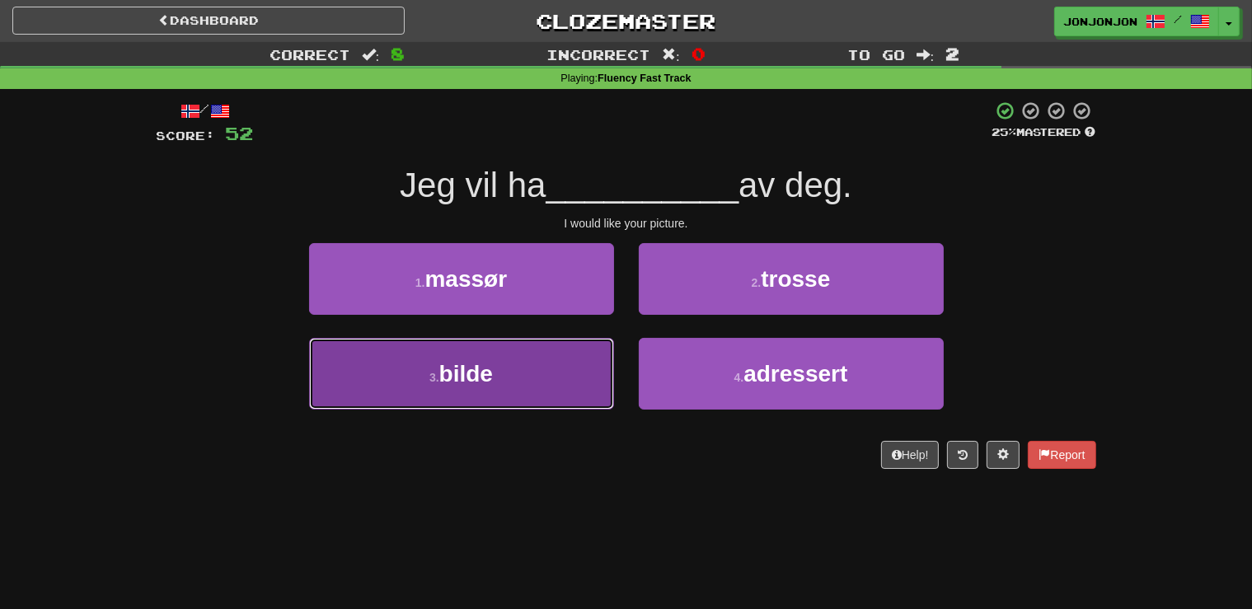
click at [526, 393] on button "3 . bilde" at bounding box center [461, 374] width 305 height 72
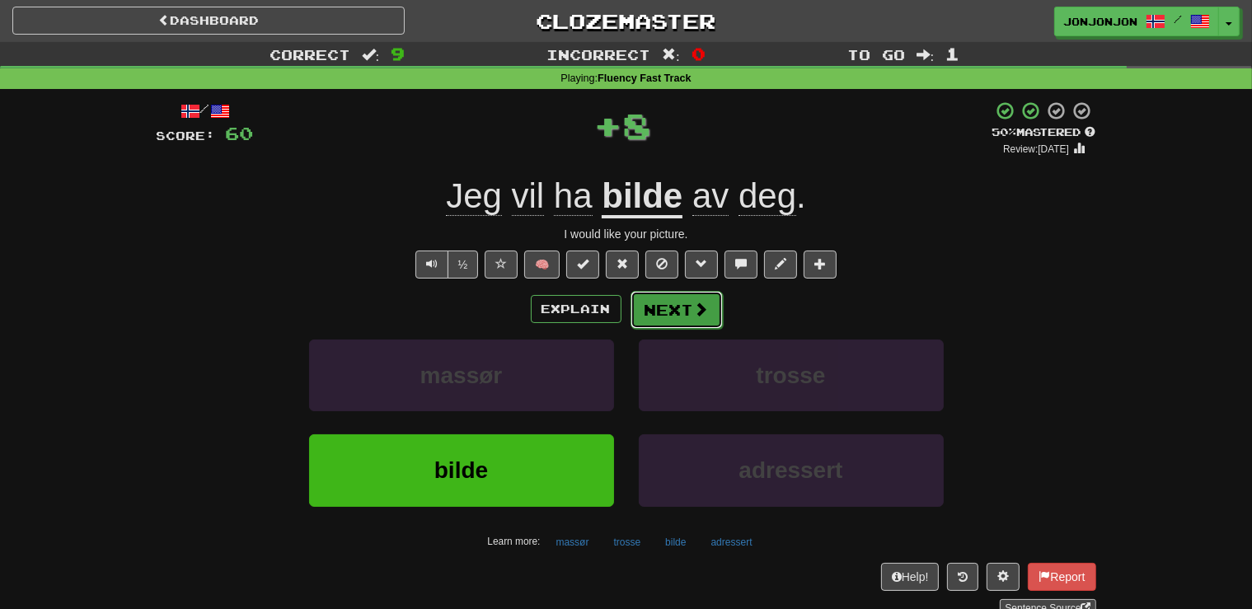
click at [676, 315] on button "Next" at bounding box center [676, 310] width 92 height 38
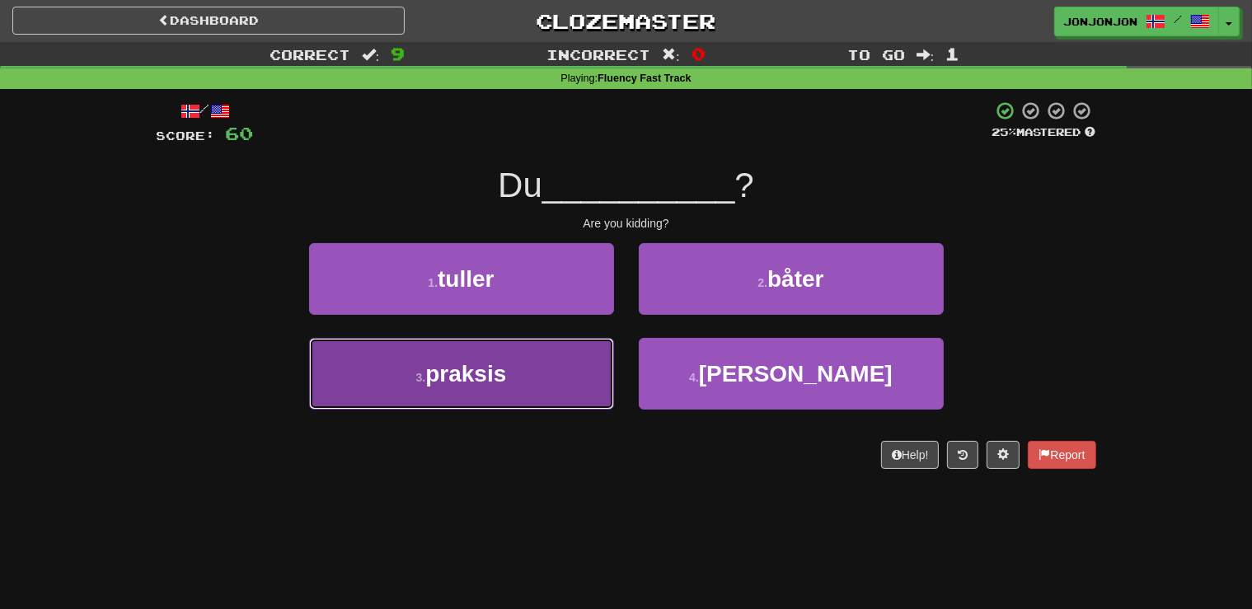
click at [498, 394] on button "3 . praksis" at bounding box center [461, 374] width 305 height 72
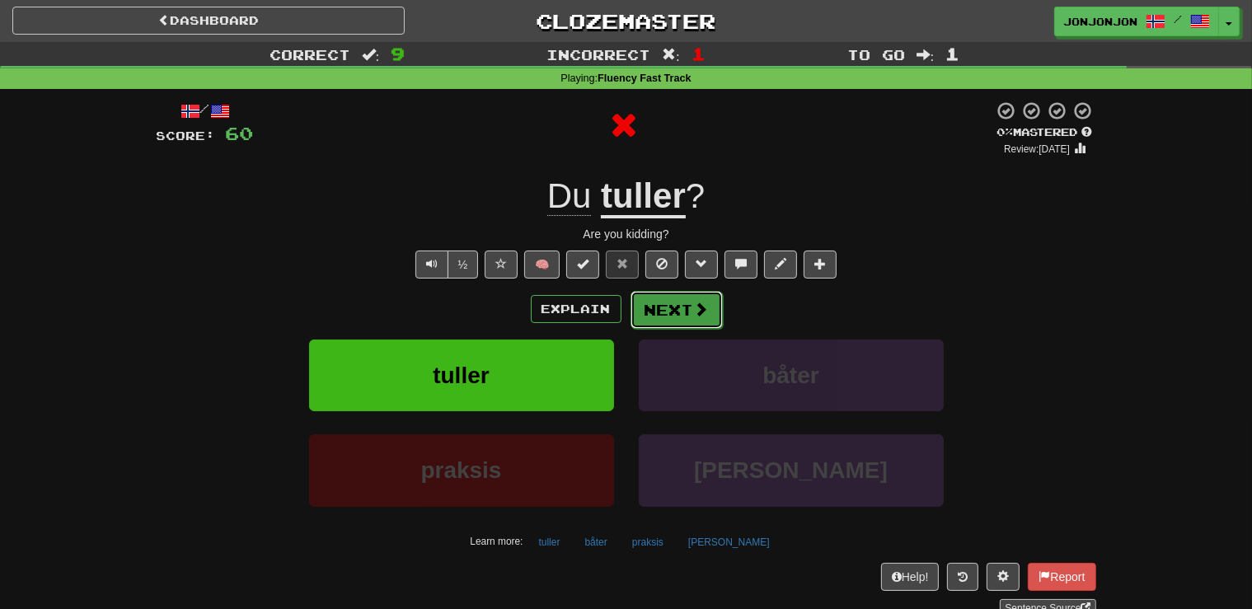
click at [673, 308] on button "Next" at bounding box center [676, 310] width 92 height 38
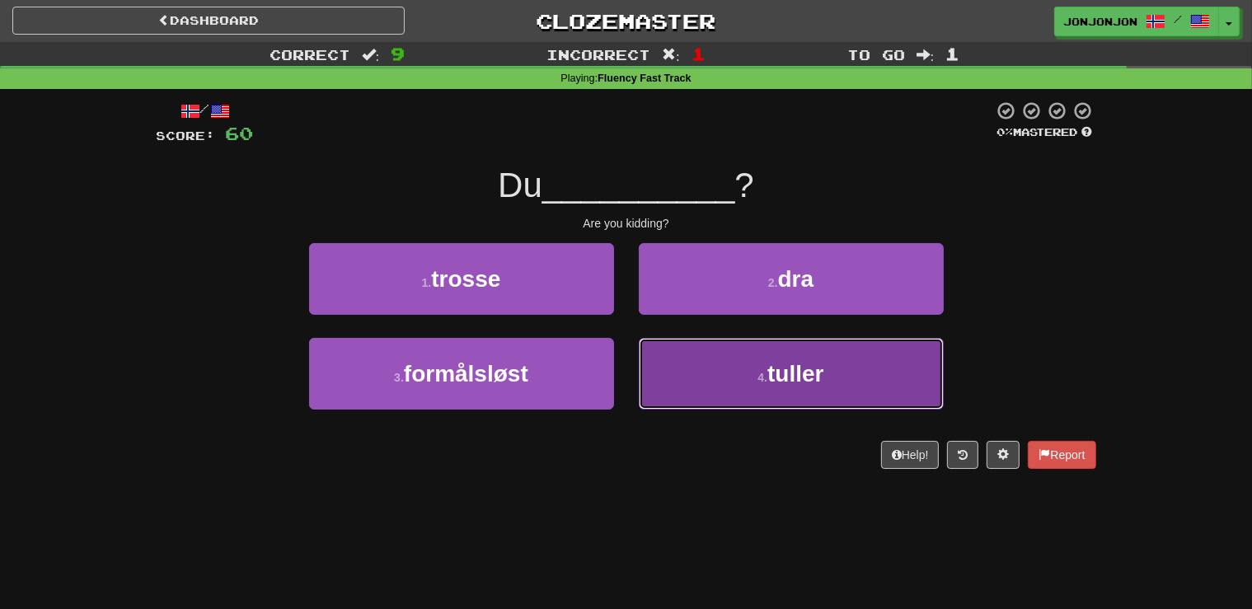
click at [747, 382] on button "4 . tuller" at bounding box center [791, 374] width 305 height 72
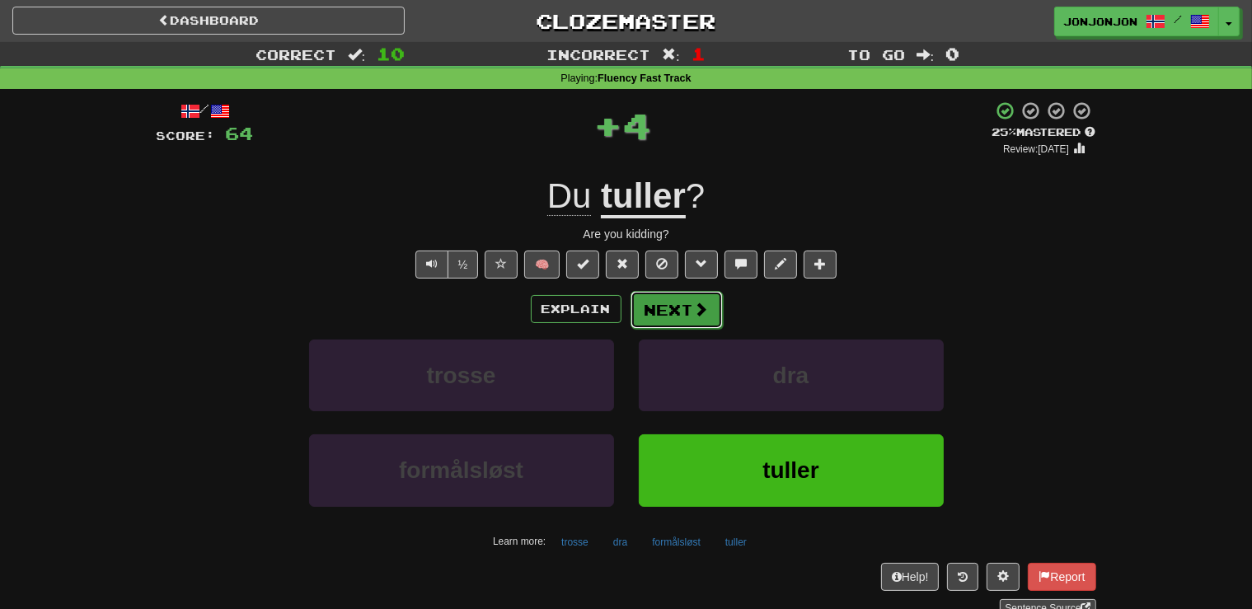
click at [684, 309] on button "Next" at bounding box center [676, 310] width 92 height 38
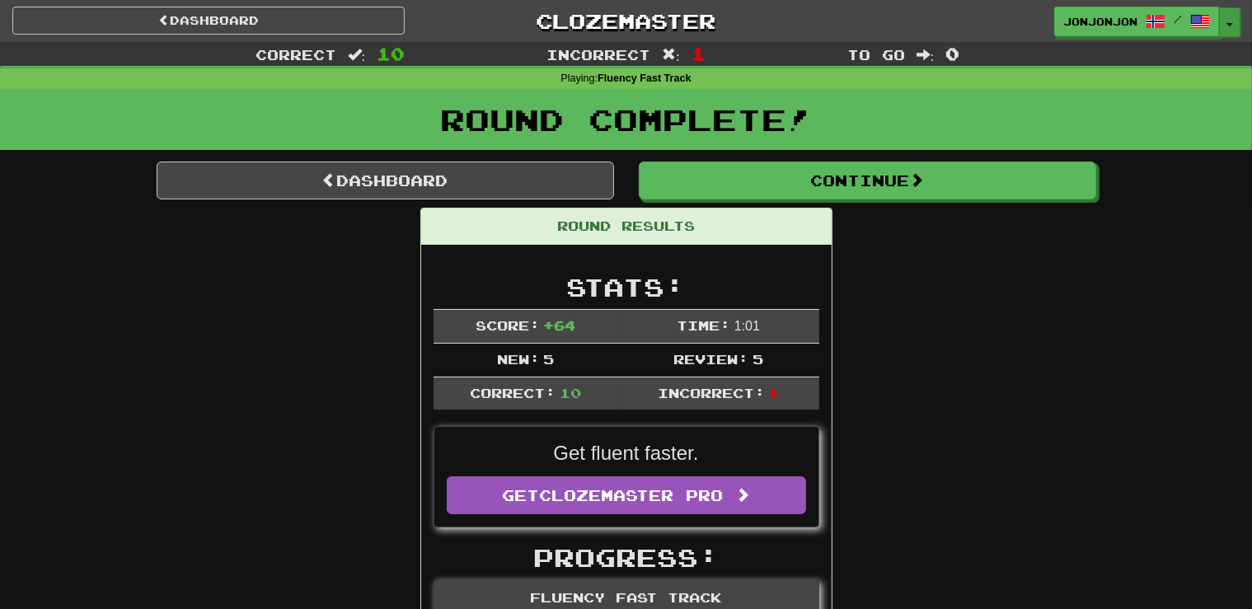
click at [1228, 34] on button "Toggle Dropdown" at bounding box center [1229, 22] width 21 height 30
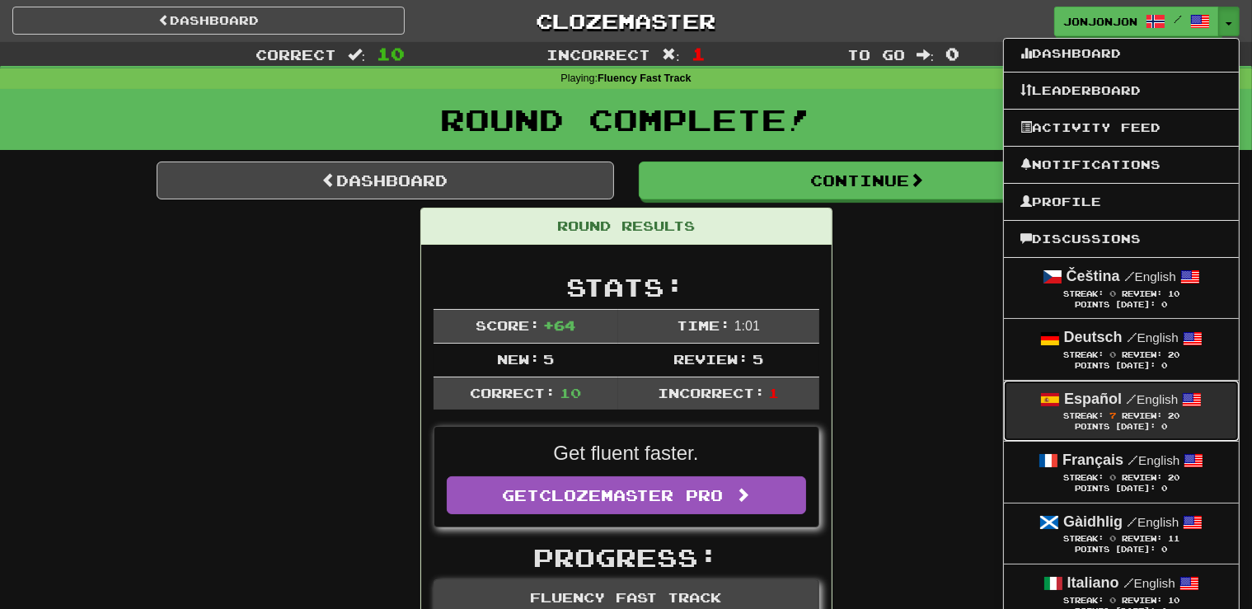
click at [1071, 401] on strong "Español" at bounding box center [1093, 399] width 58 height 16
